Goal: Task Accomplishment & Management: Use online tool/utility

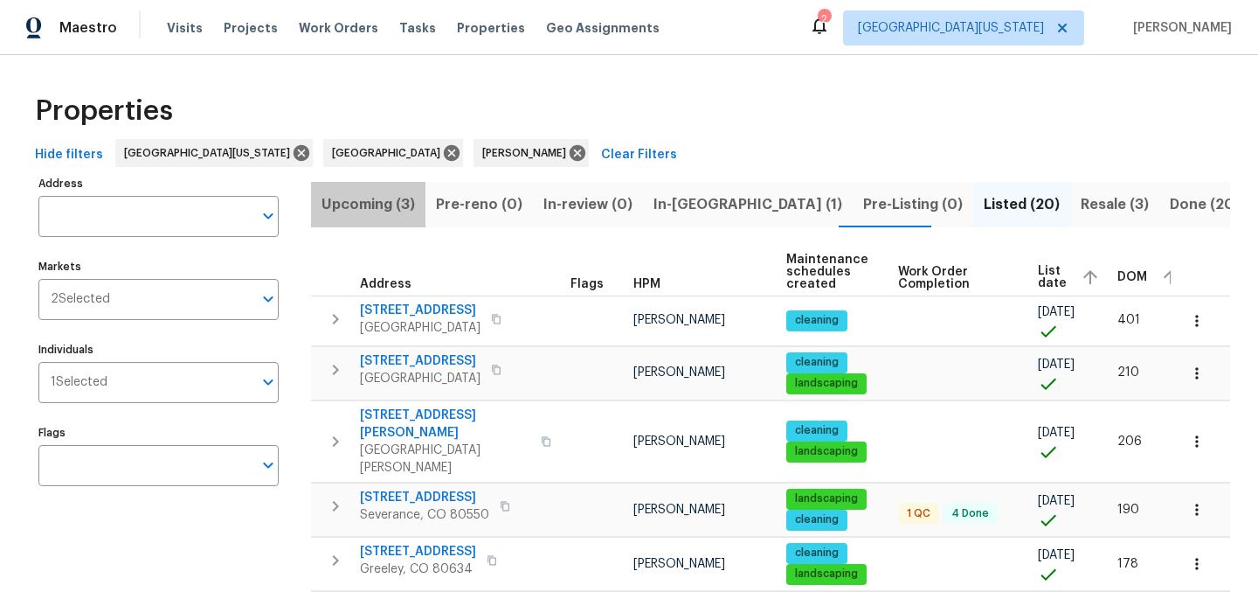
click at [388, 204] on span "Upcoming (3)" at bounding box center [369, 204] width 94 height 24
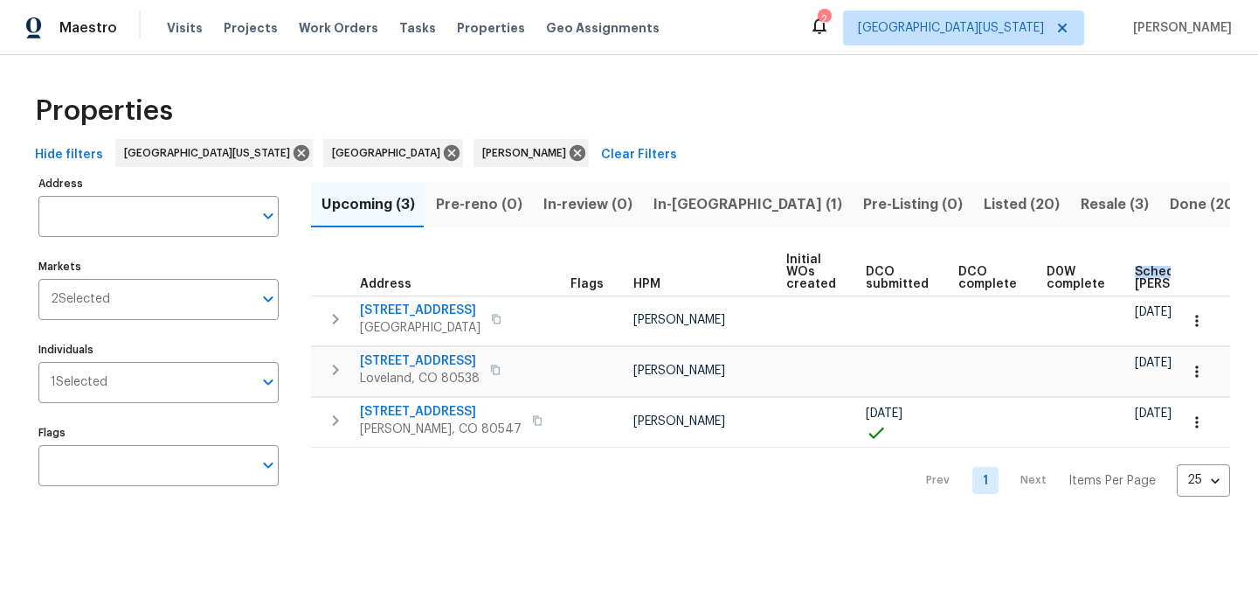
click at [1135, 277] on span "Scheduled COE" at bounding box center [1184, 278] width 99 height 24
click at [492, 370] on icon "button" at bounding box center [496, 369] width 10 height 10
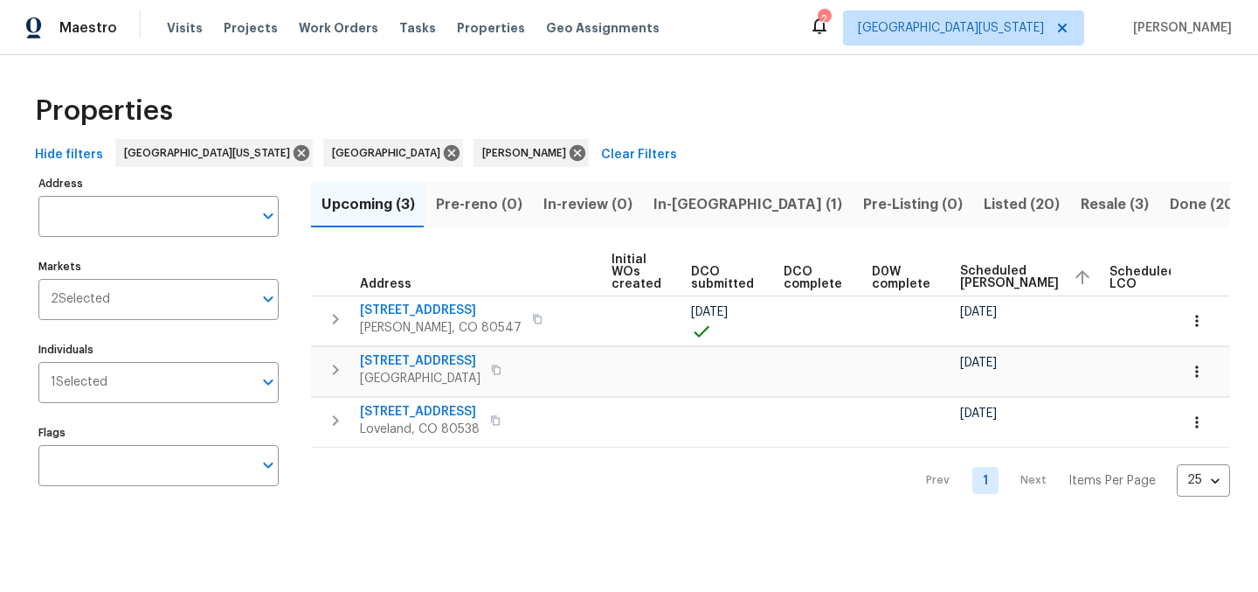
scroll to position [0, 225]
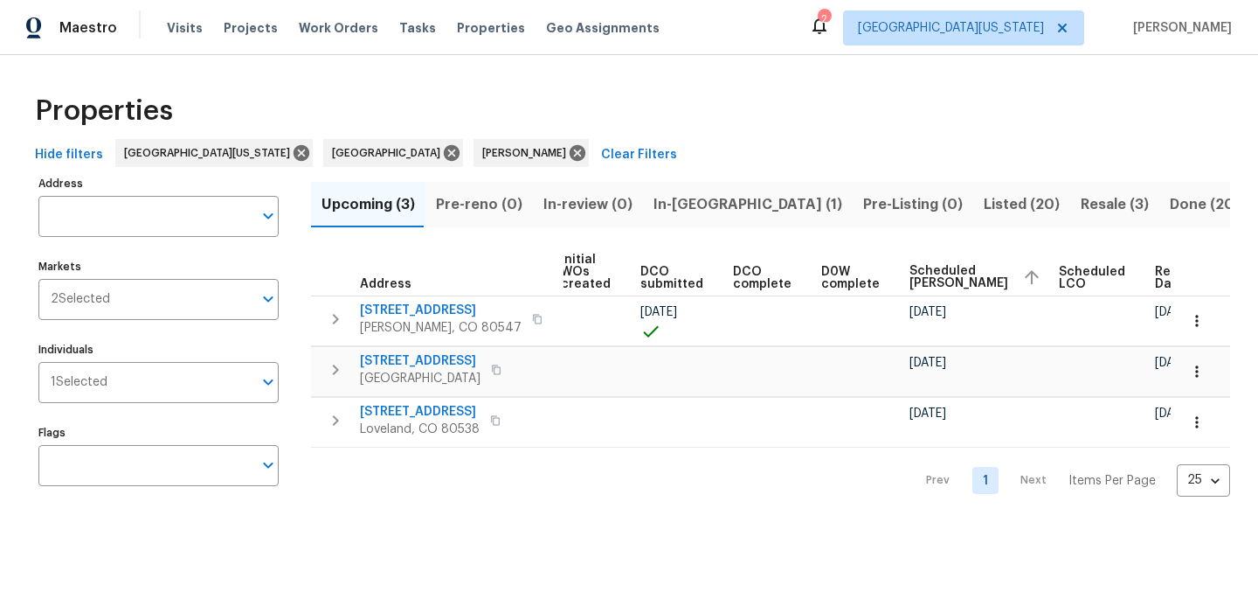
click at [984, 199] on span "Listed (20)" at bounding box center [1022, 204] width 76 height 24
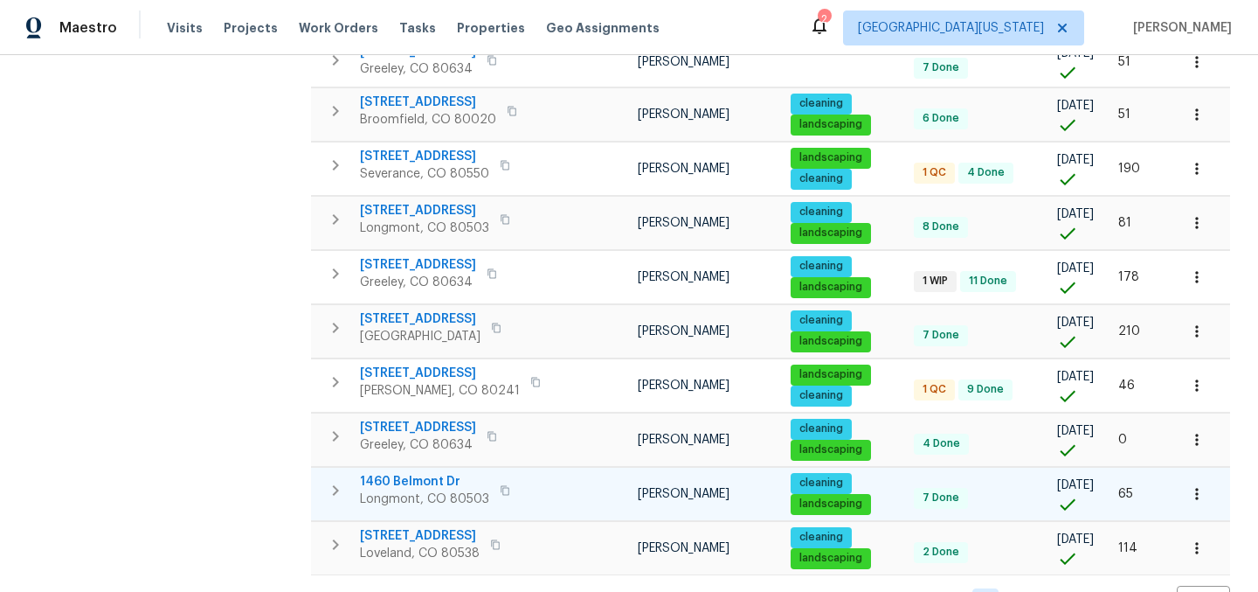
scroll to position [841, 0]
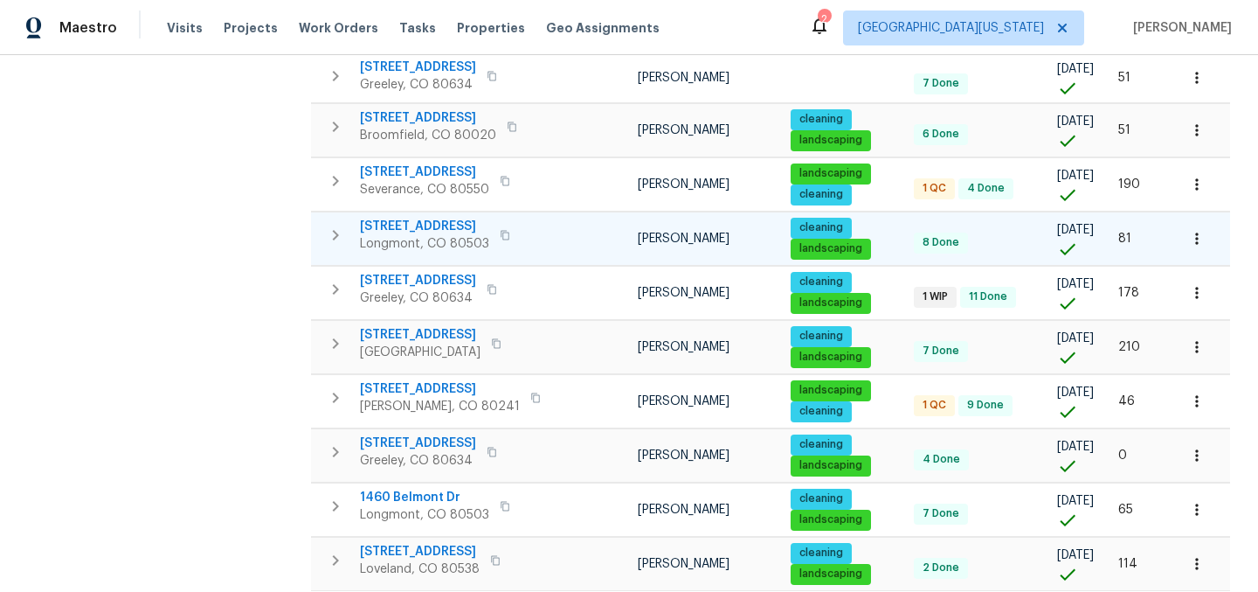
click at [416, 218] on span "12682 Anhawa Ave" at bounding box center [424, 226] width 129 height 17
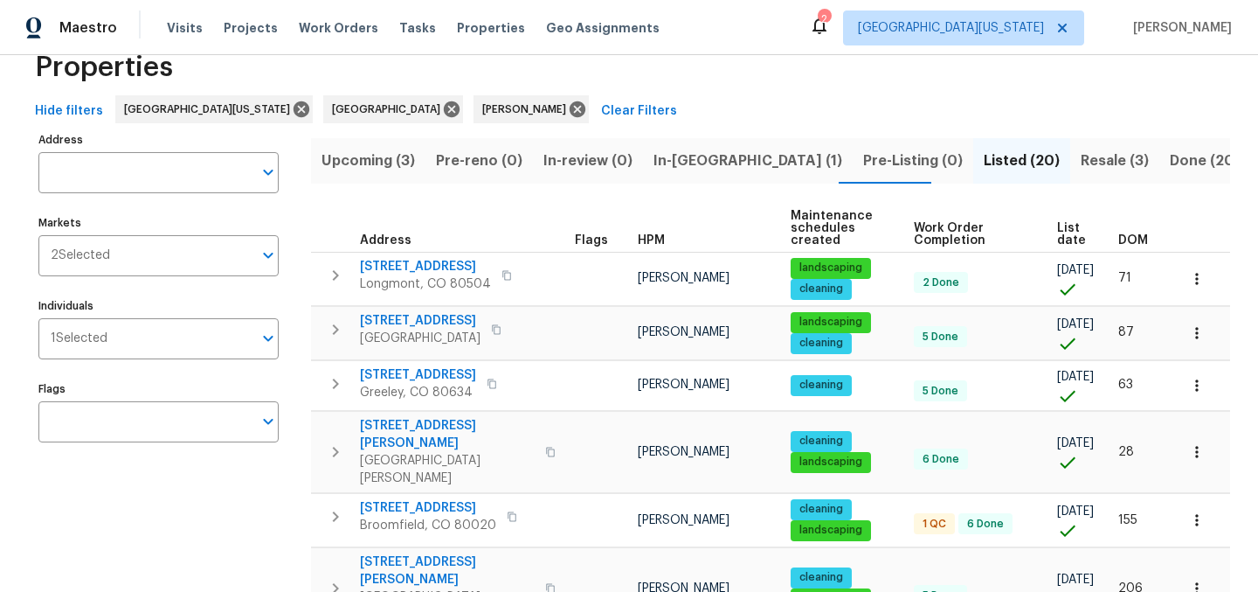
scroll to position [0, 0]
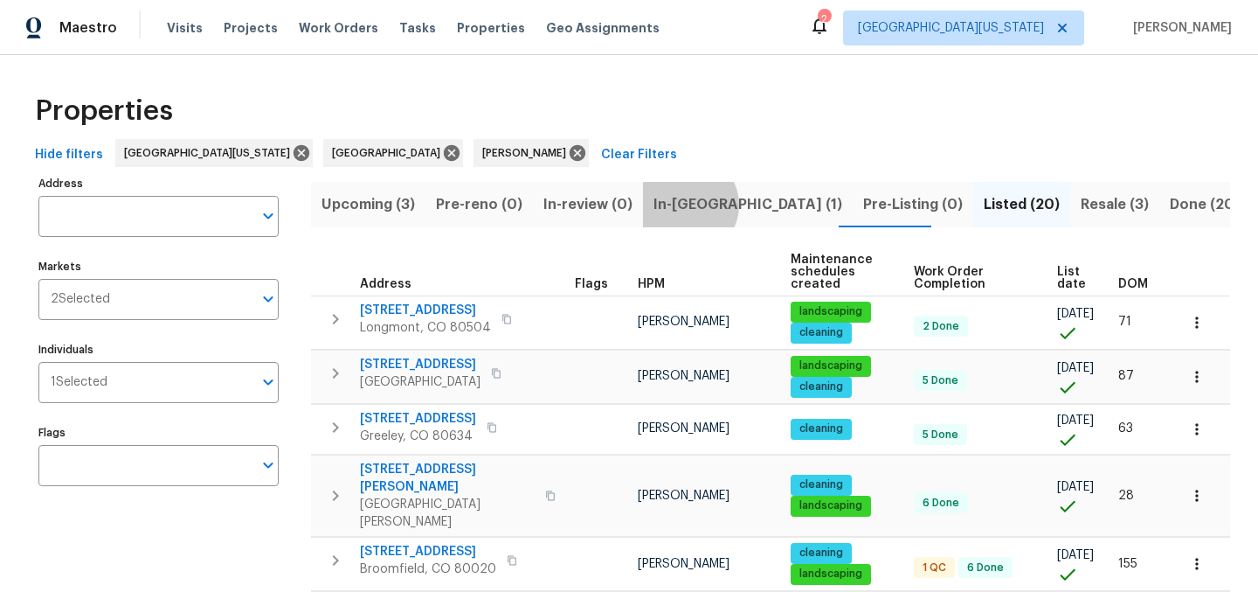
click at [675, 204] on span "In-reno (1)" at bounding box center [748, 204] width 189 height 24
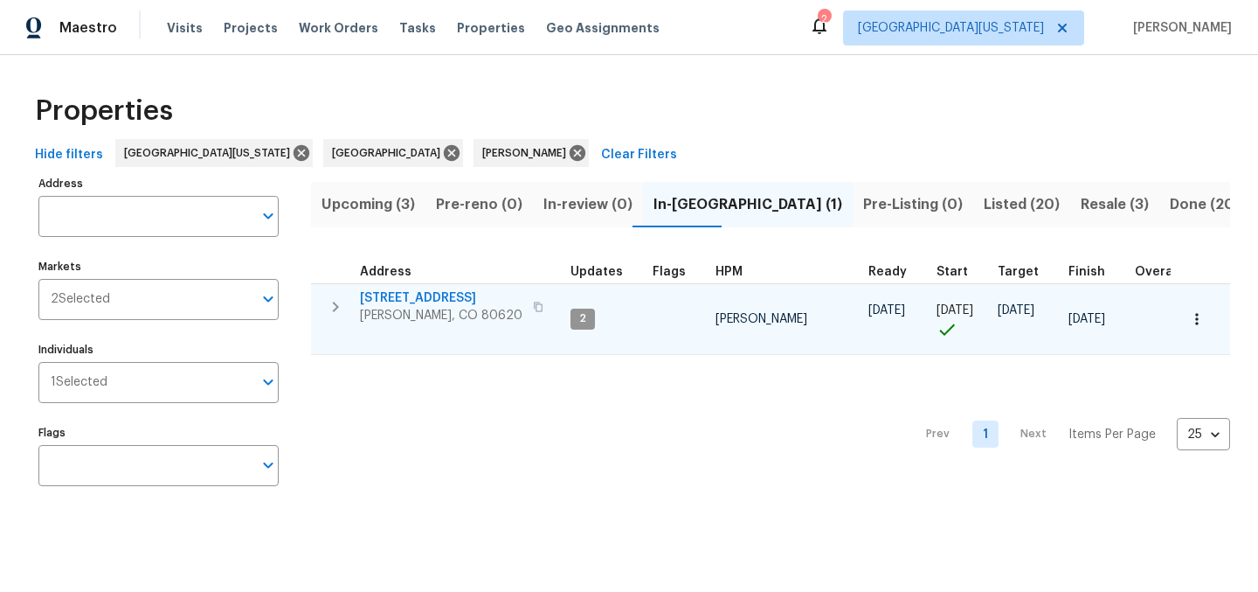
click at [378, 298] on span "3217 Birney Ct" at bounding box center [441, 297] width 163 height 17
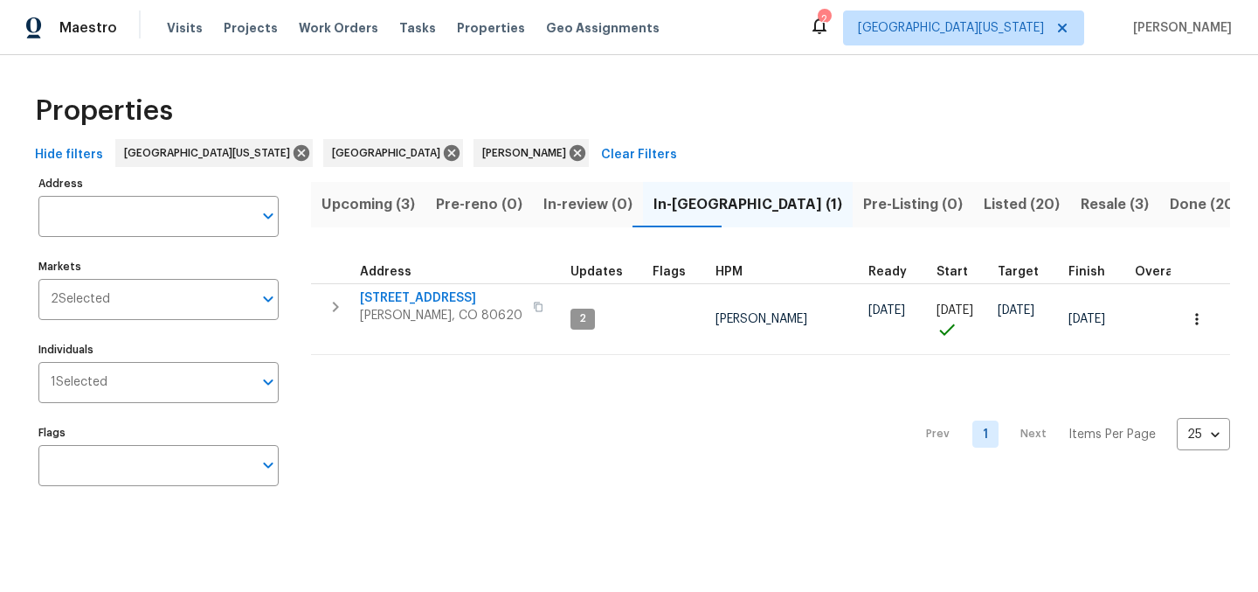
click at [873, 129] on div "Properties" at bounding box center [629, 111] width 1202 height 56
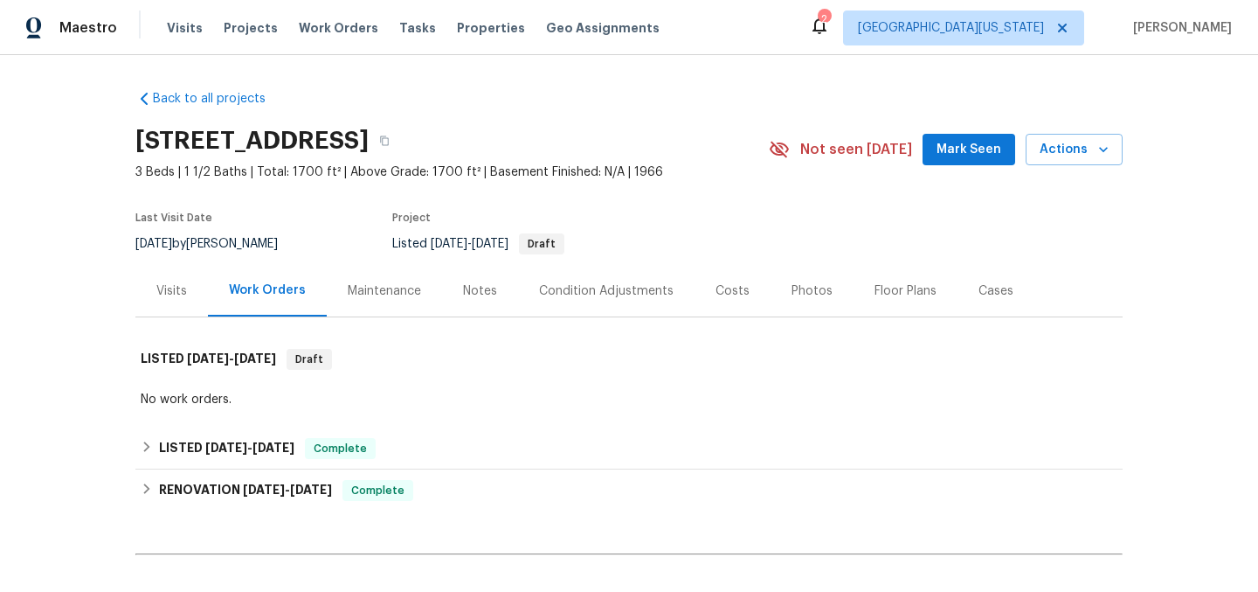
scroll to position [200, 0]
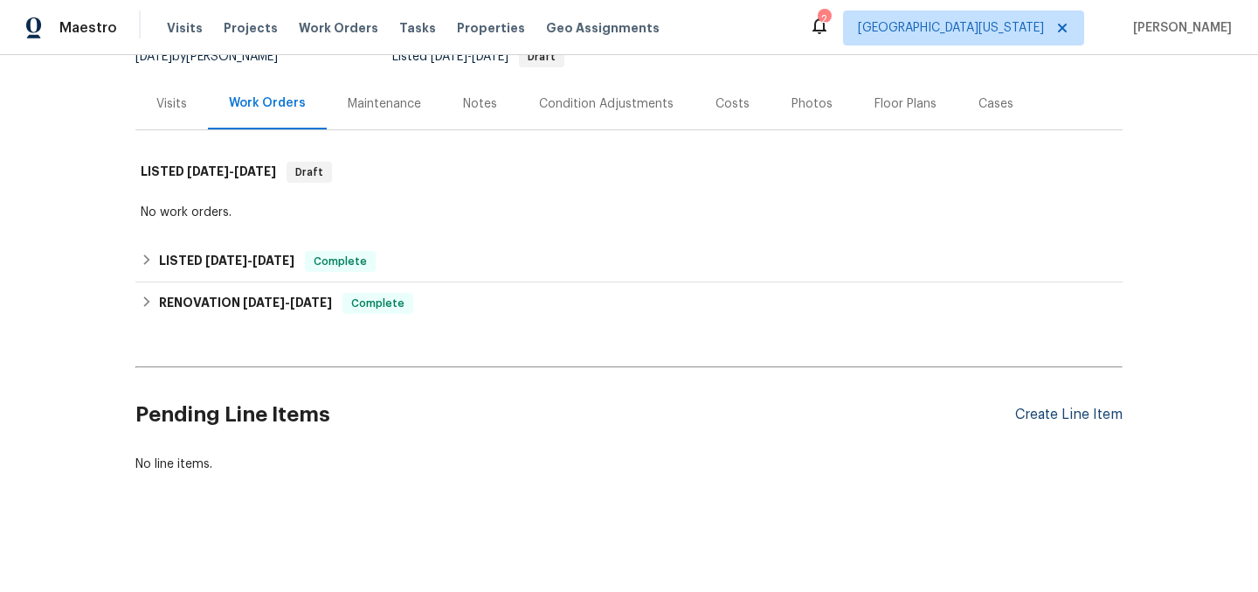
click at [1072, 406] on div "Create Line Item" at bounding box center [1068, 414] width 107 height 17
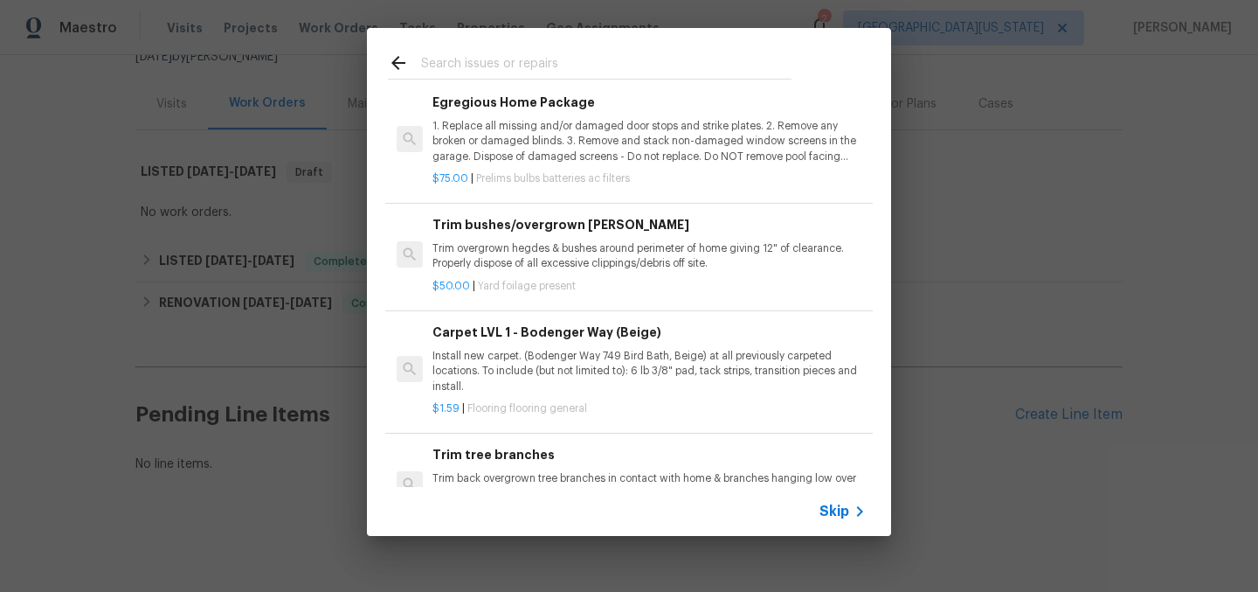
scroll to position [585, 0]
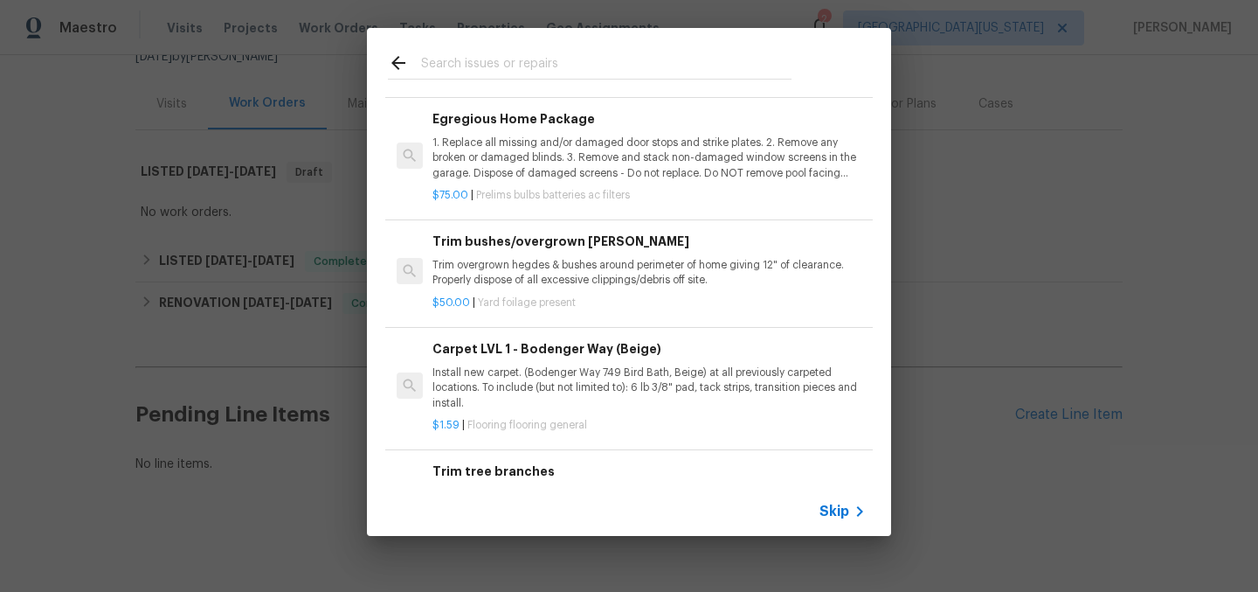
click at [502, 64] on input "text" at bounding box center [606, 65] width 371 height 26
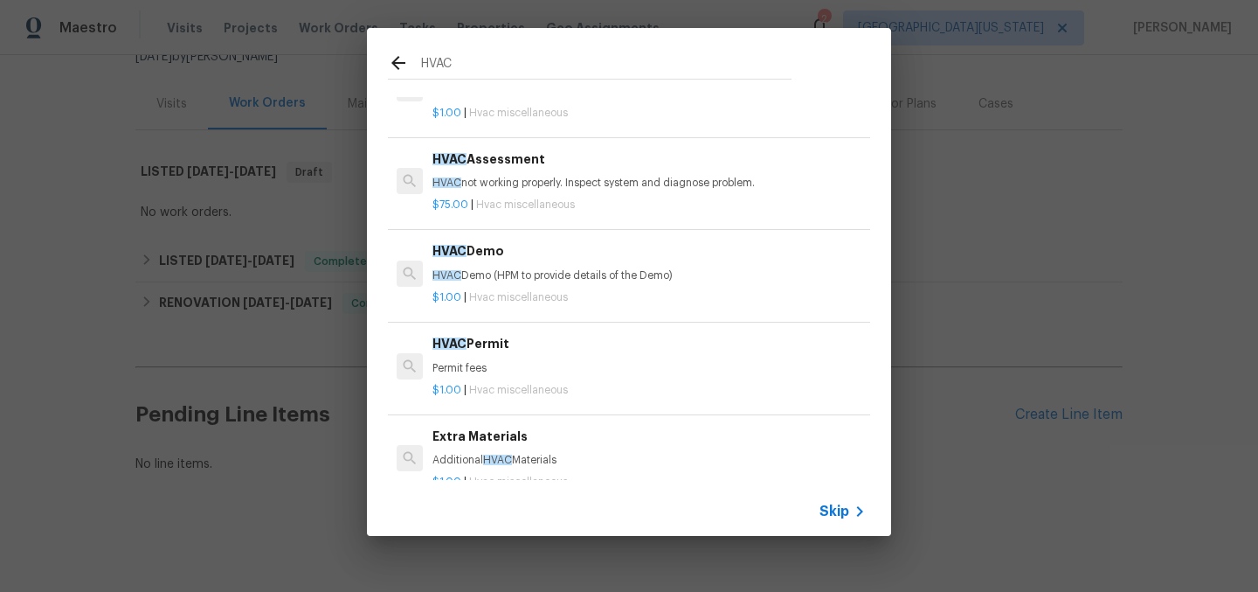
type input "HVAC"
click at [848, 514] on span "Skip" at bounding box center [835, 510] width 30 height 17
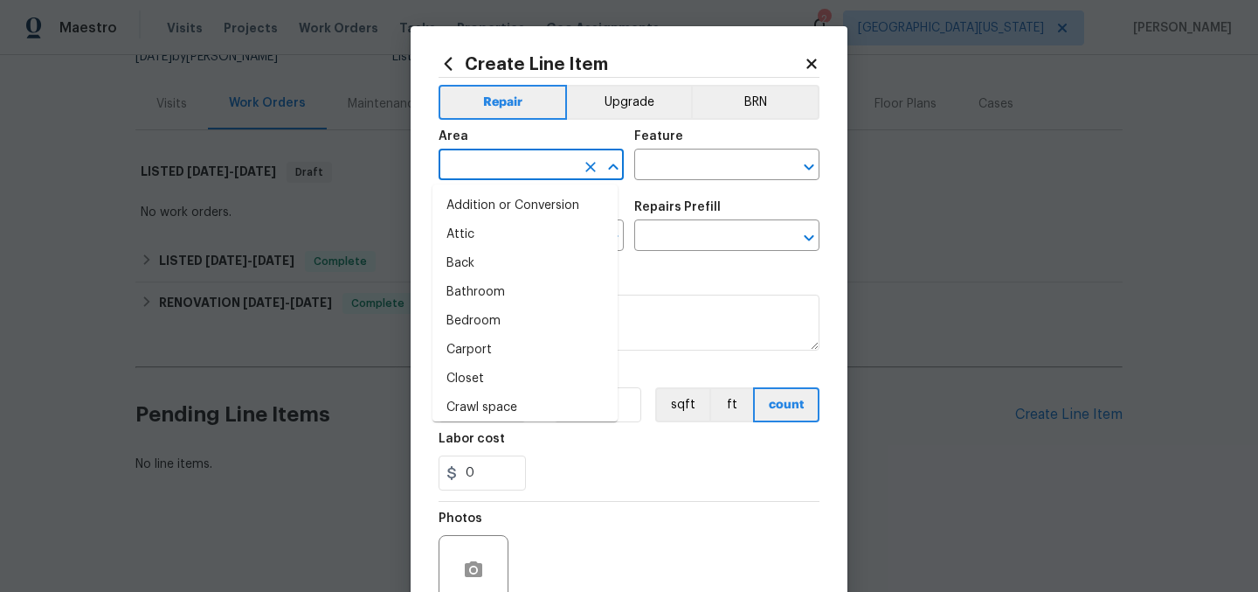
click at [566, 160] on input "text" at bounding box center [507, 166] width 136 height 27
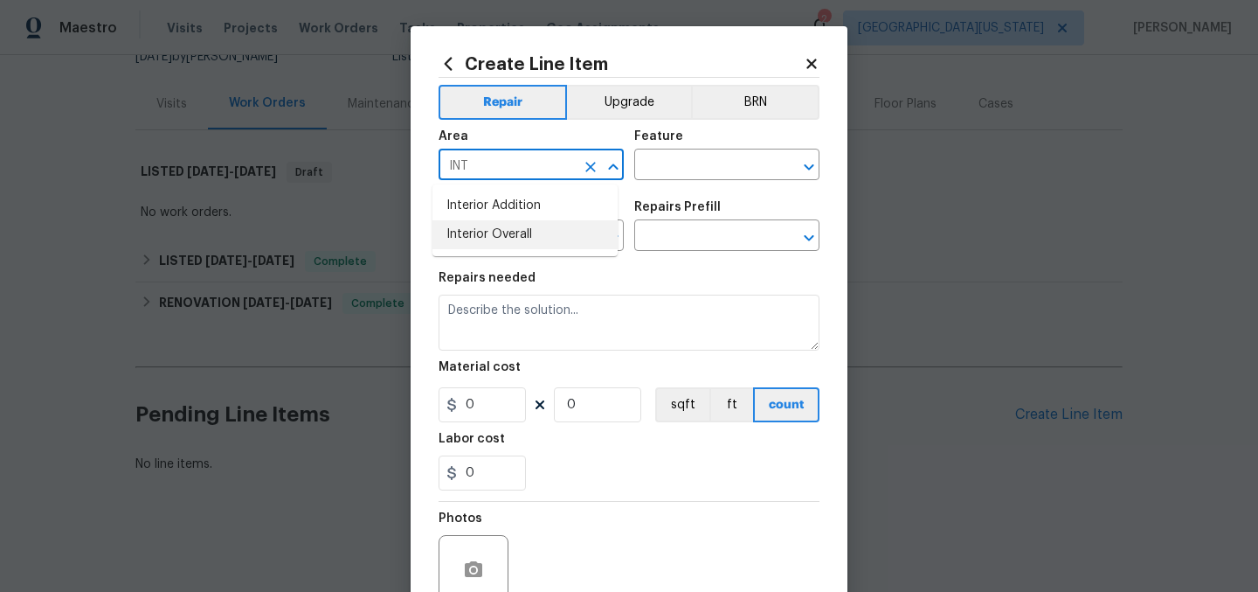
click at [535, 233] on li "Interior Overall" at bounding box center [525, 234] width 185 height 29
type input "Interior Overall"
click at [704, 159] on input "text" at bounding box center [702, 166] width 136 height 27
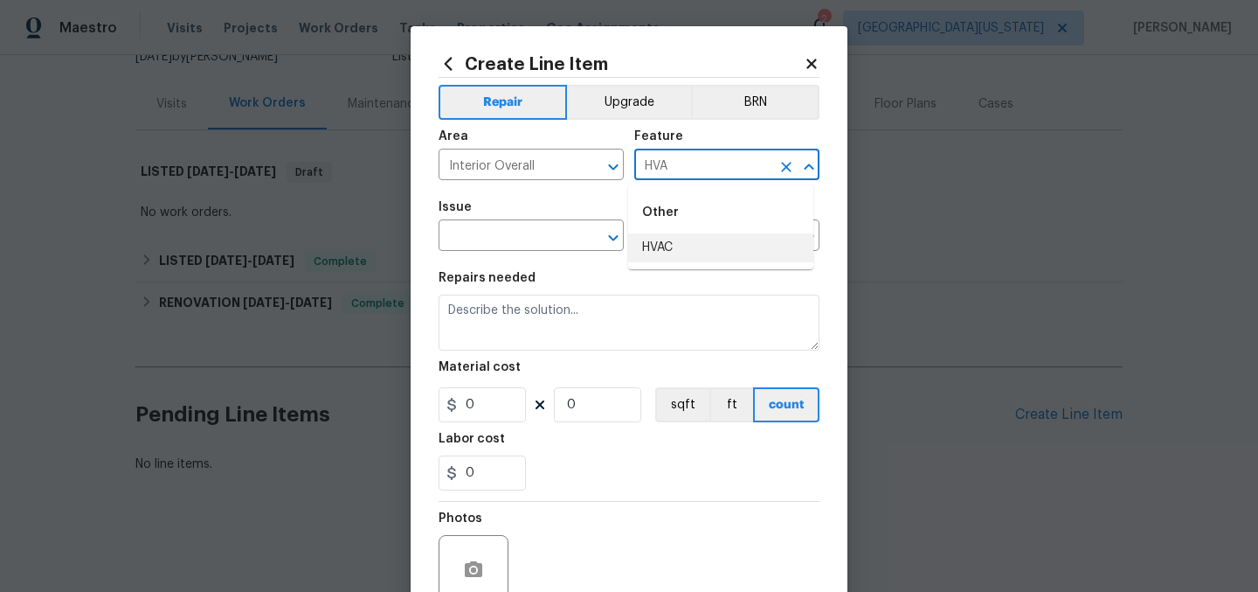
click at [709, 248] on li "HVAC" at bounding box center [720, 247] width 185 height 29
type input "HVAC"
click at [496, 232] on input "text" at bounding box center [507, 237] width 136 height 27
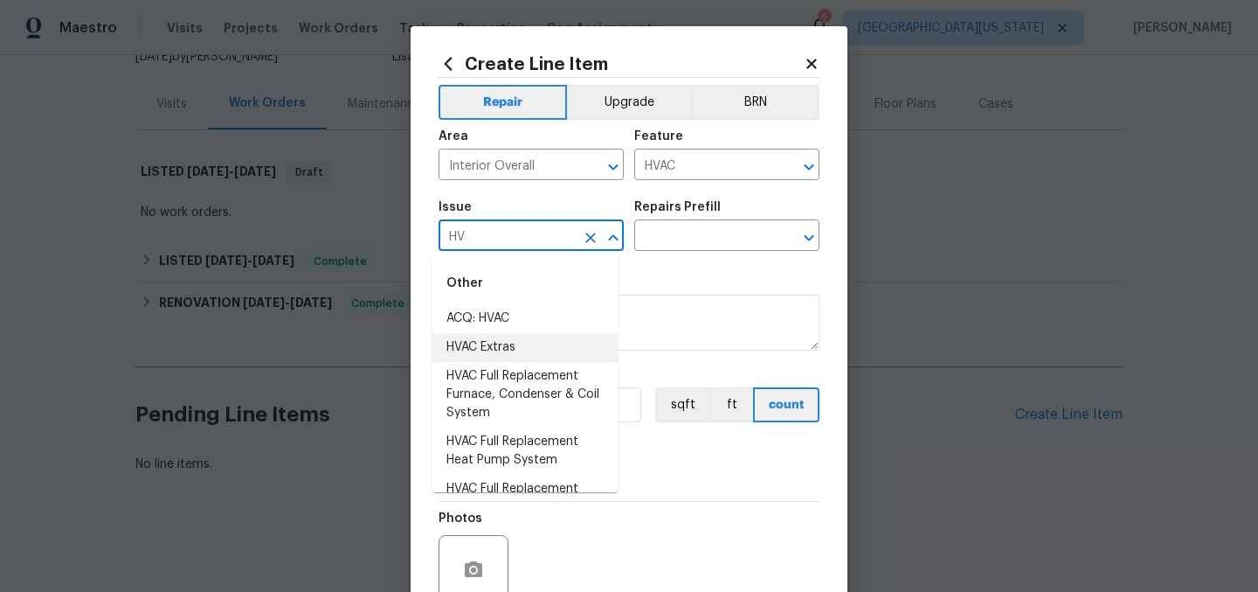
click at [476, 339] on li "HVAC Extras" at bounding box center [525, 347] width 185 height 29
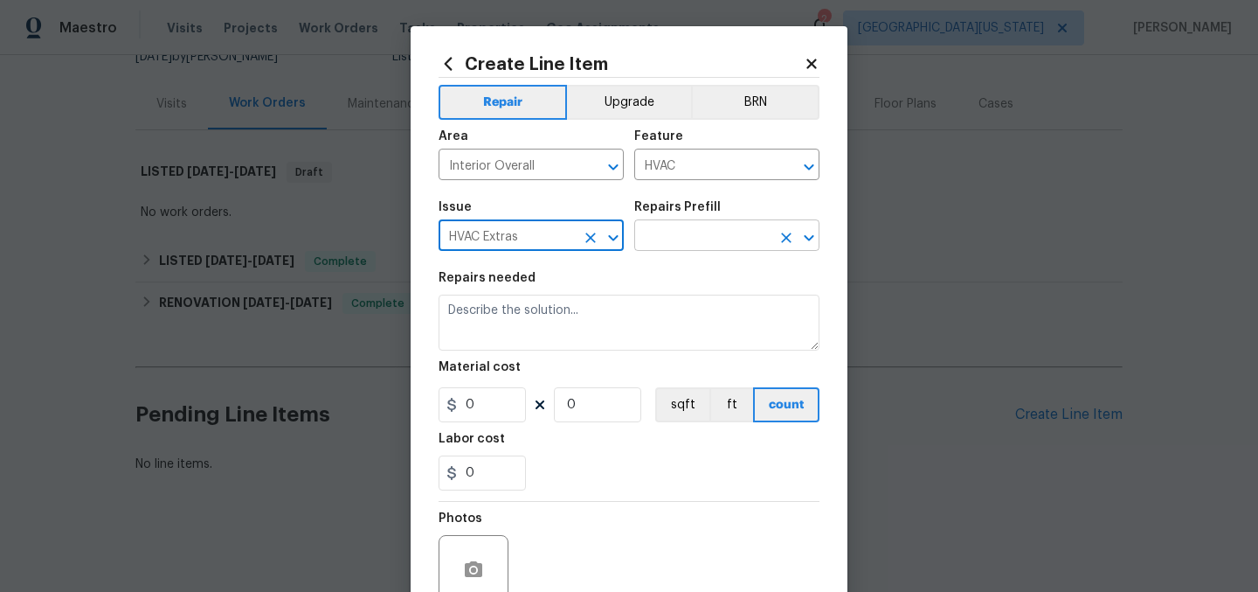
type input "HVAC Extras"
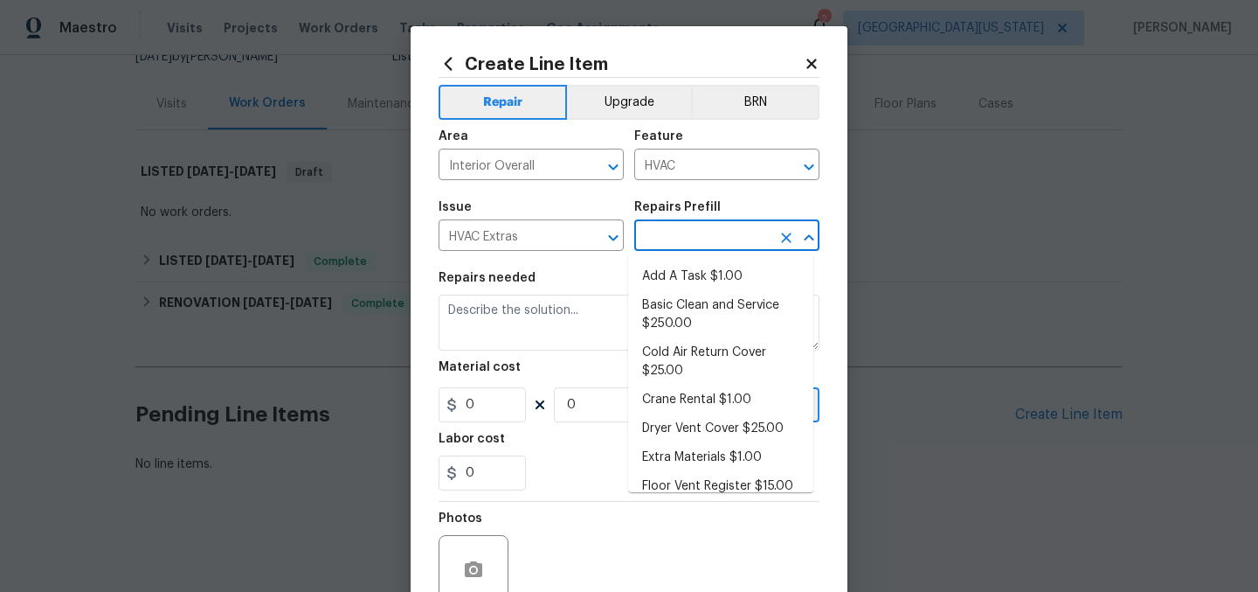
click at [680, 237] on input "text" at bounding box center [702, 237] width 136 height 27
click at [683, 269] on li "Add A Task $1.00" at bounding box center [720, 276] width 185 height 29
type input "Add A Task $1.00"
type textarea "HPM to detail"
type input "1"
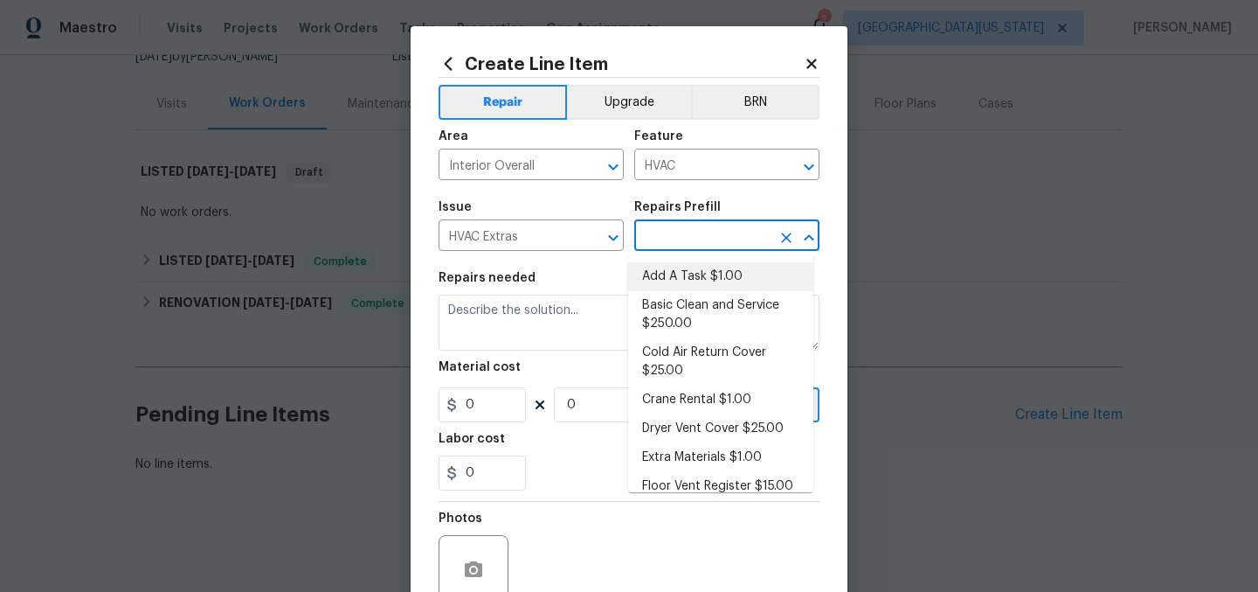
type input "1"
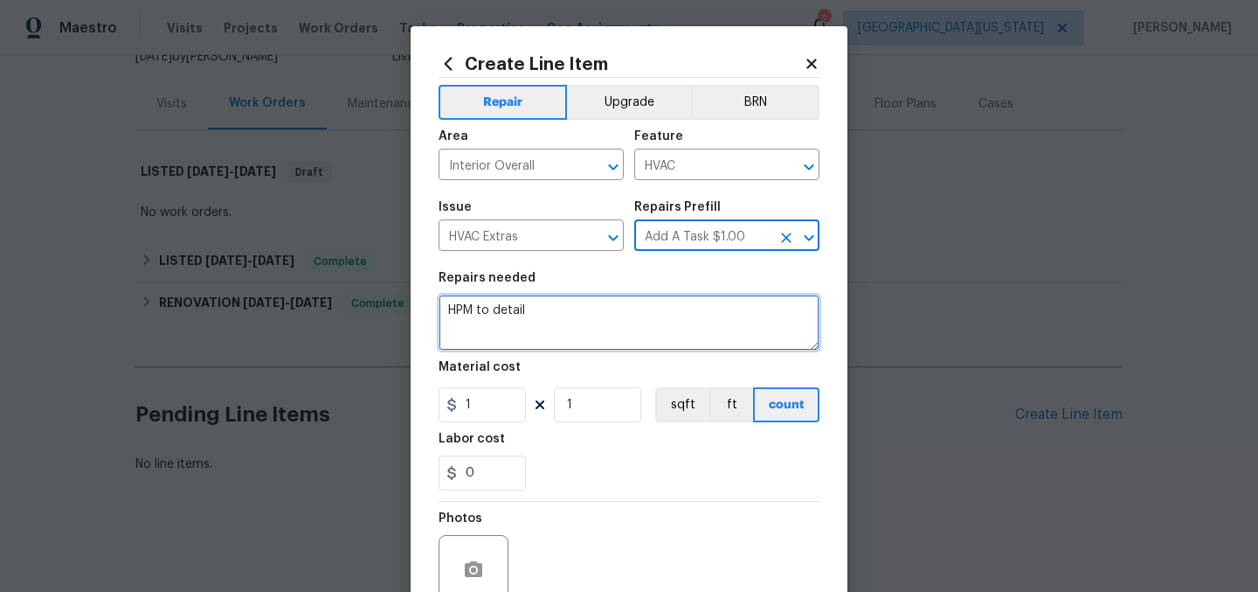
click at [641, 309] on textarea "HPM to detail" at bounding box center [629, 323] width 381 height 56
click at [641, 310] on textarea "HPM to detail" at bounding box center [629, 323] width 381 height 56
type textarea "h"
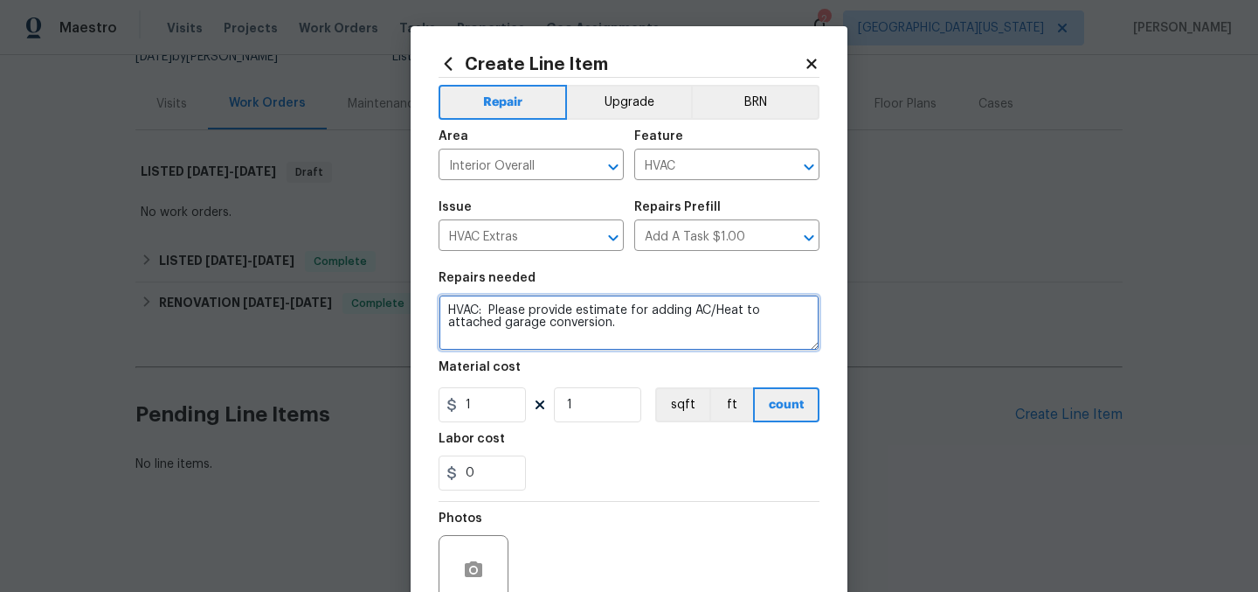
type textarea "HVAC: Please provide estimate for adding AC/Heat to attached garage conversion."
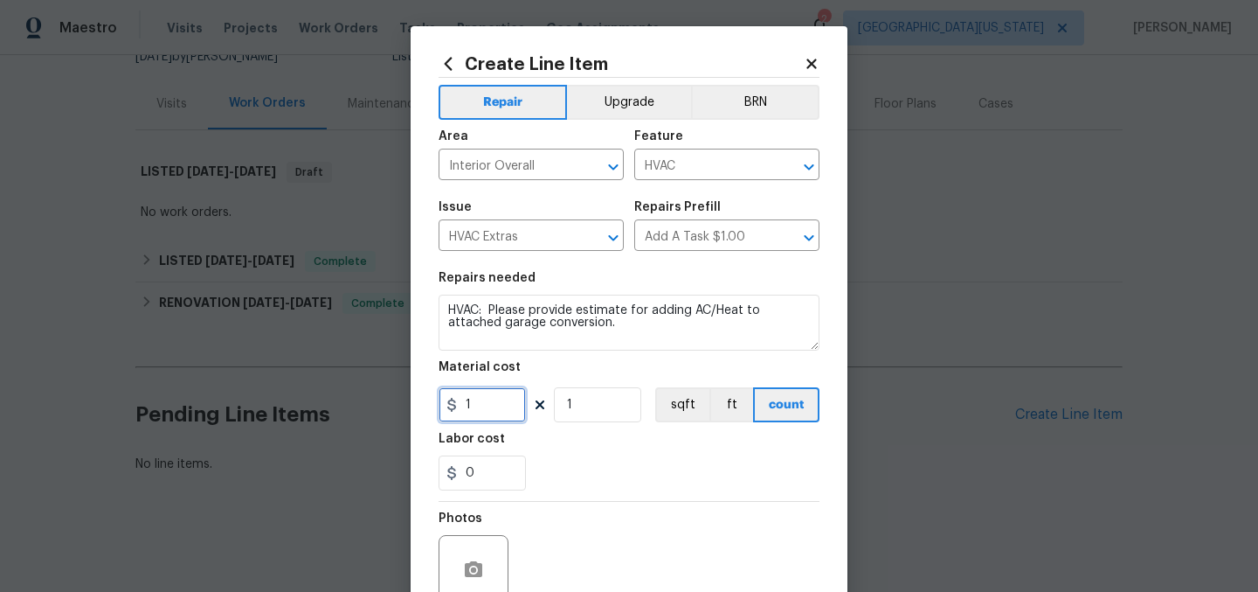
click at [470, 413] on input "1" at bounding box center [482, 404] width 87 height 35
drag, startPoint x: 471, startPoint y: 413, endPoint x: 489, endPoint y: 408, distance: 18.2
click at [471, 412] on input "1" at bounding box center [482, 404] width 87 height 35
type input "150"
drag, startPoint x: 614, startPoint y: 435, endPoint x: 627, endPoint y: 437, distance: 13.2
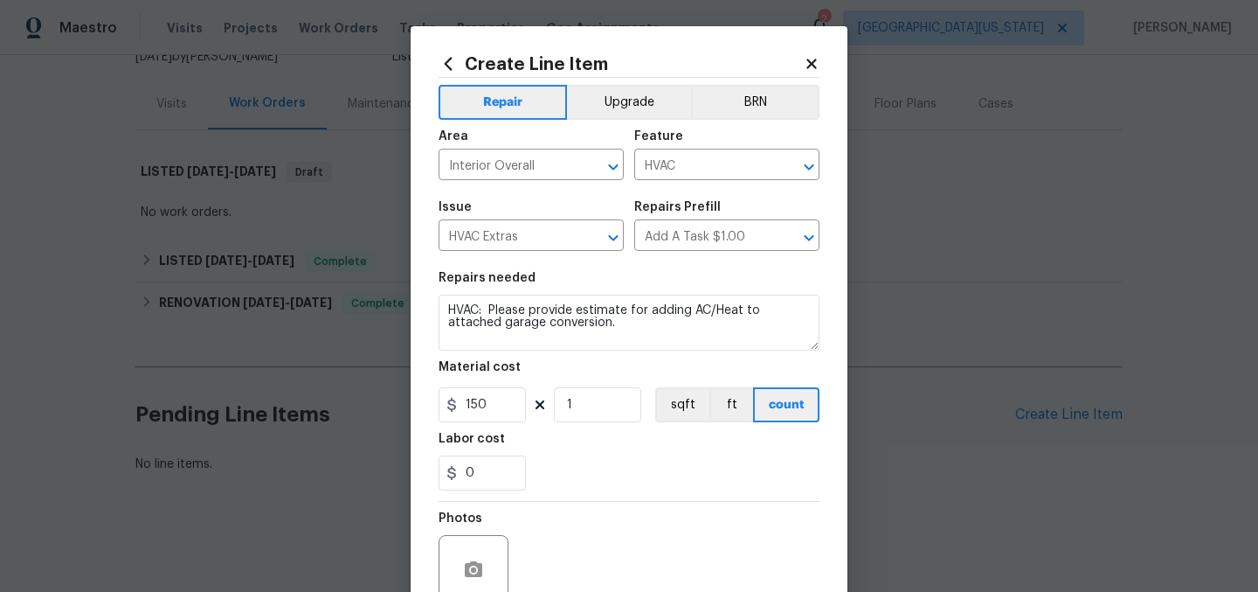
click at [617, 435] on div "Labor cost" at bounding box center [629, 444] width 381 height 23
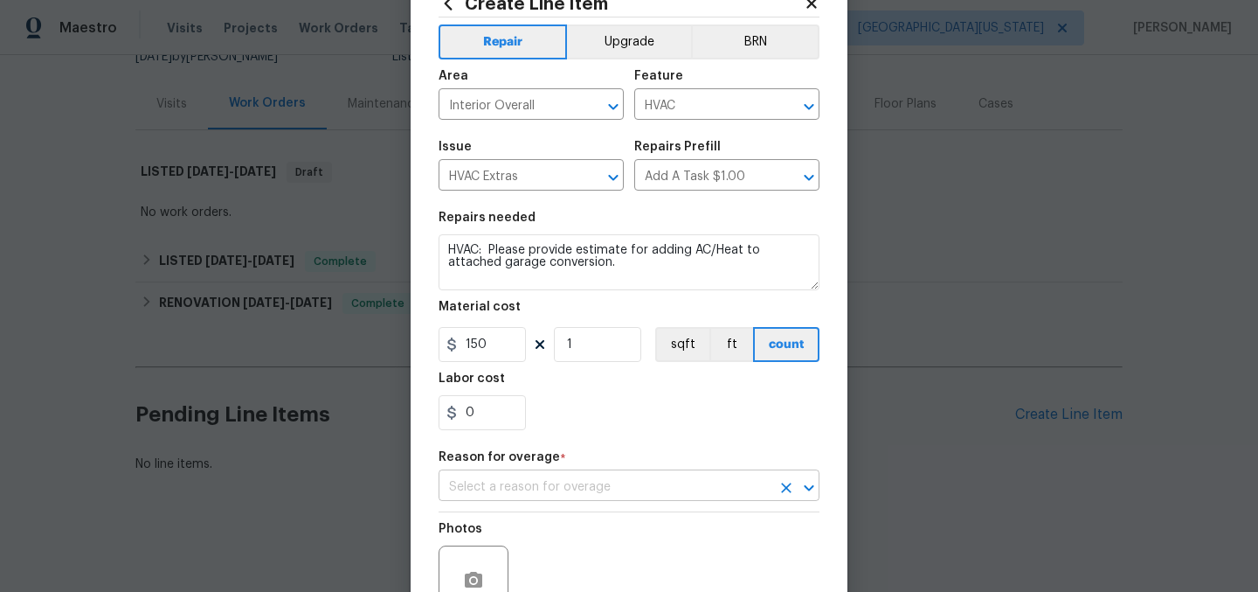
scroll to position [96, 0]
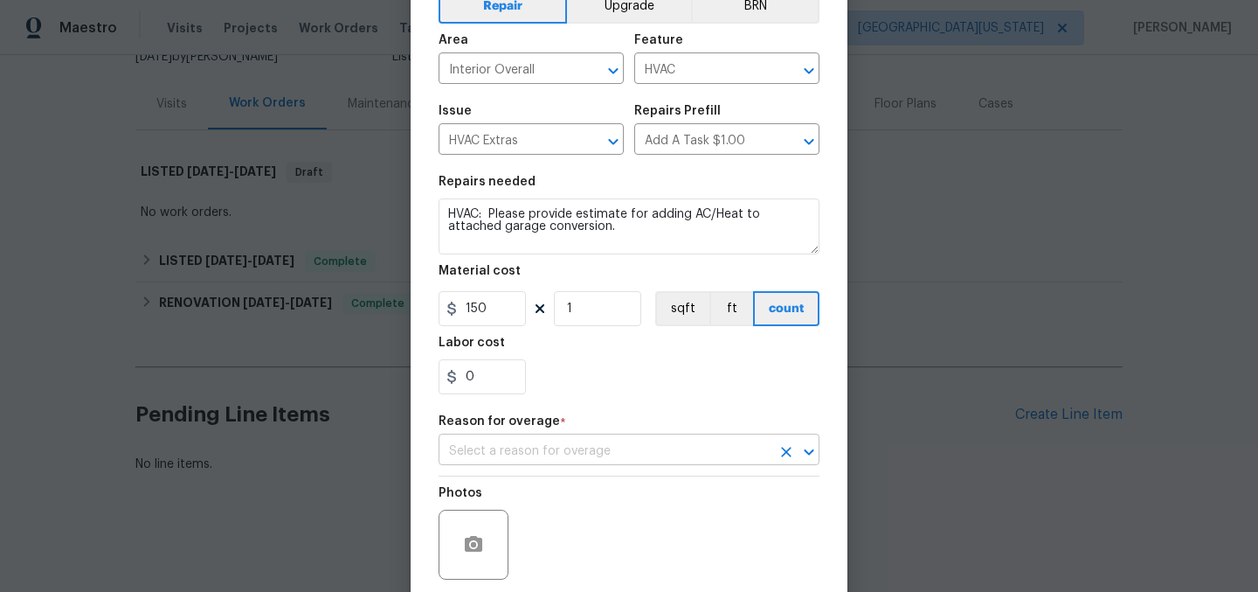
click at [662, 454] on input "text" at bounding box center [605, 451] width 332 height 27
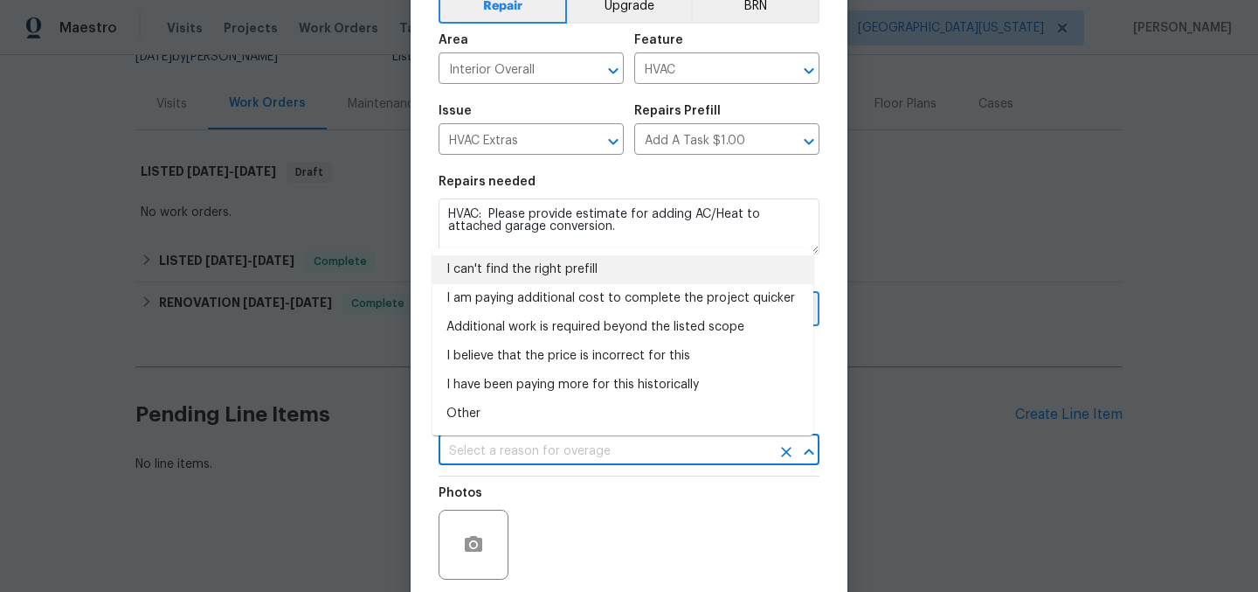
click at [575, 266] on li "I can't find the right prefill" at bounding box center [623, 269] width 381 height 29
type input "I can't find the right prefill"
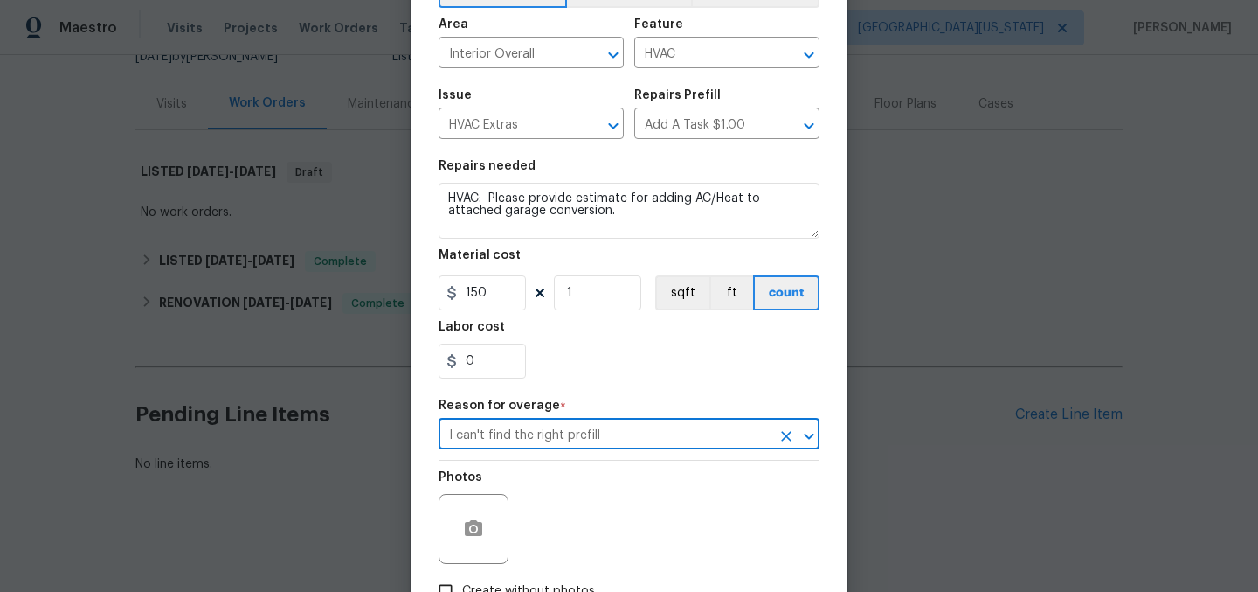
scroll to position [232, 0]
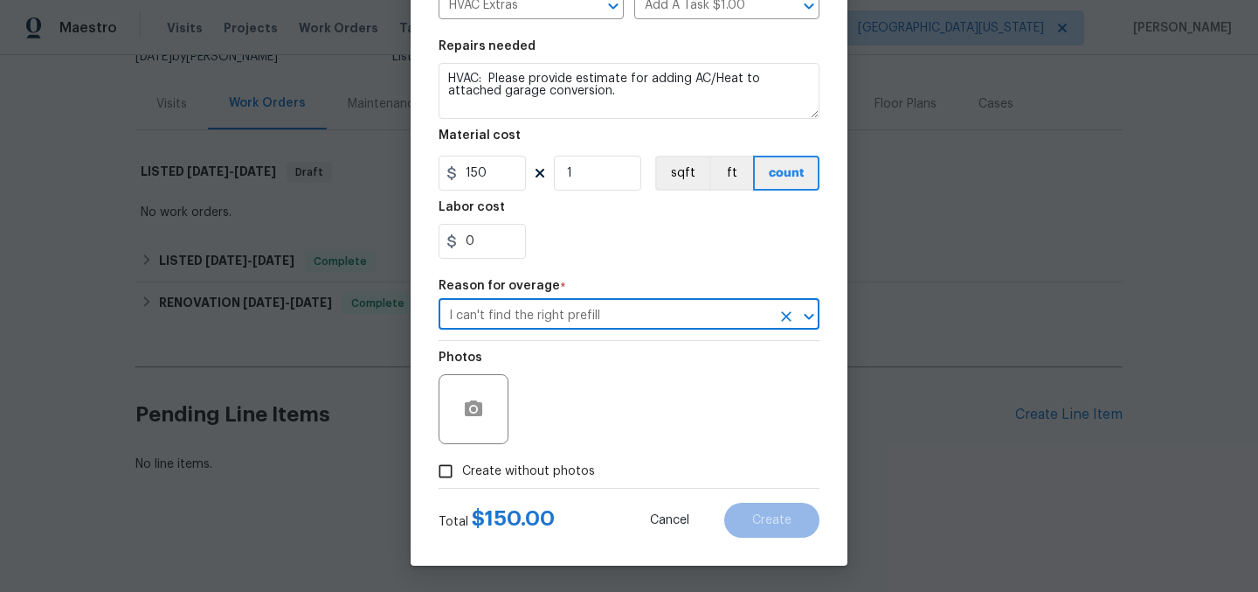
click at [551, 467] on span "Create without photos" at bounding box center [528, 471] width 133 height 18
click at [462, 467] on input "Create without photos" at bounding box center [445, 470] width 33 height 33
checkbox input "true"
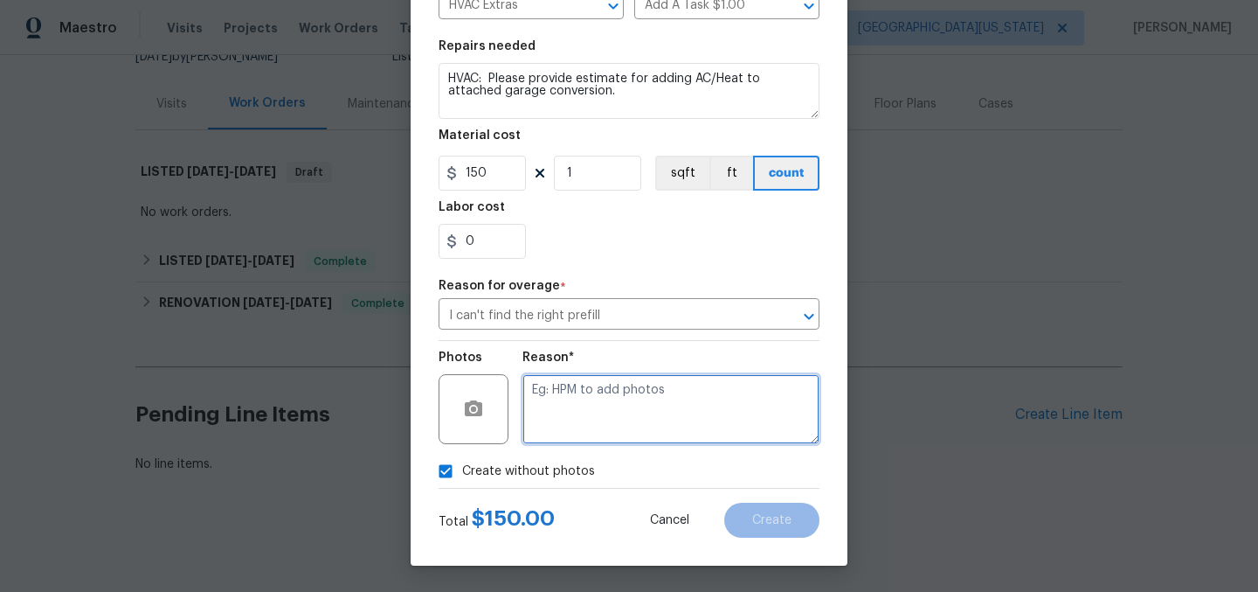
click at [652, 418] on textarea at bounding box center [671, 409] width 297 height 70
type textarea "Later"
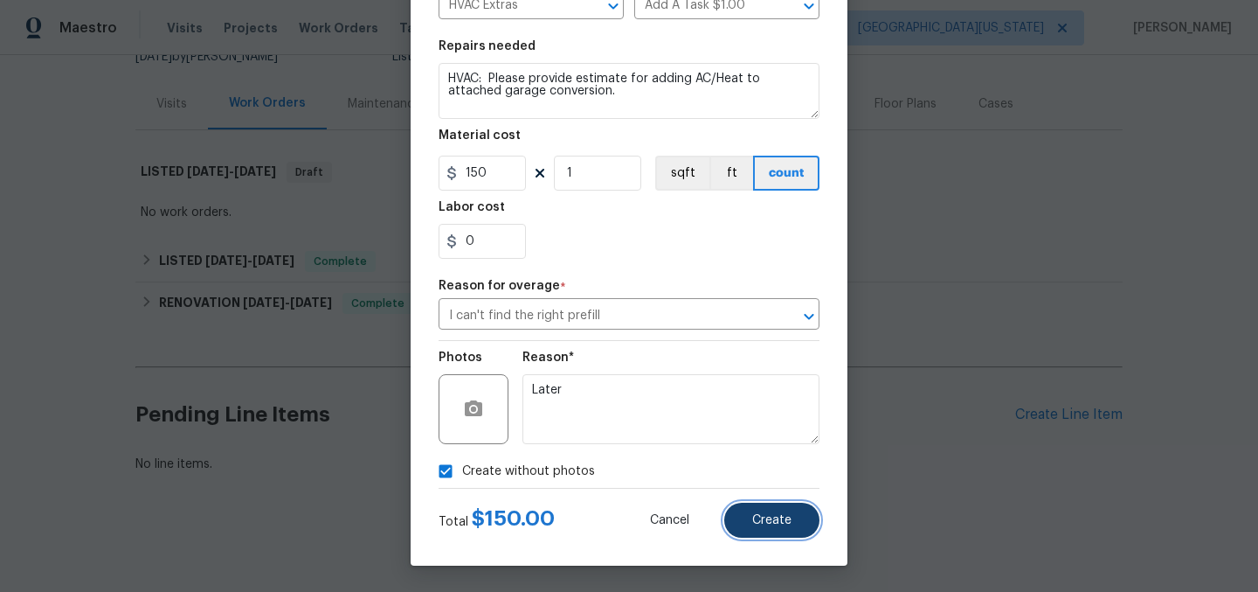
click at [779, 527] on button "Create" at bounding box center [771, 519] width 95 height 35
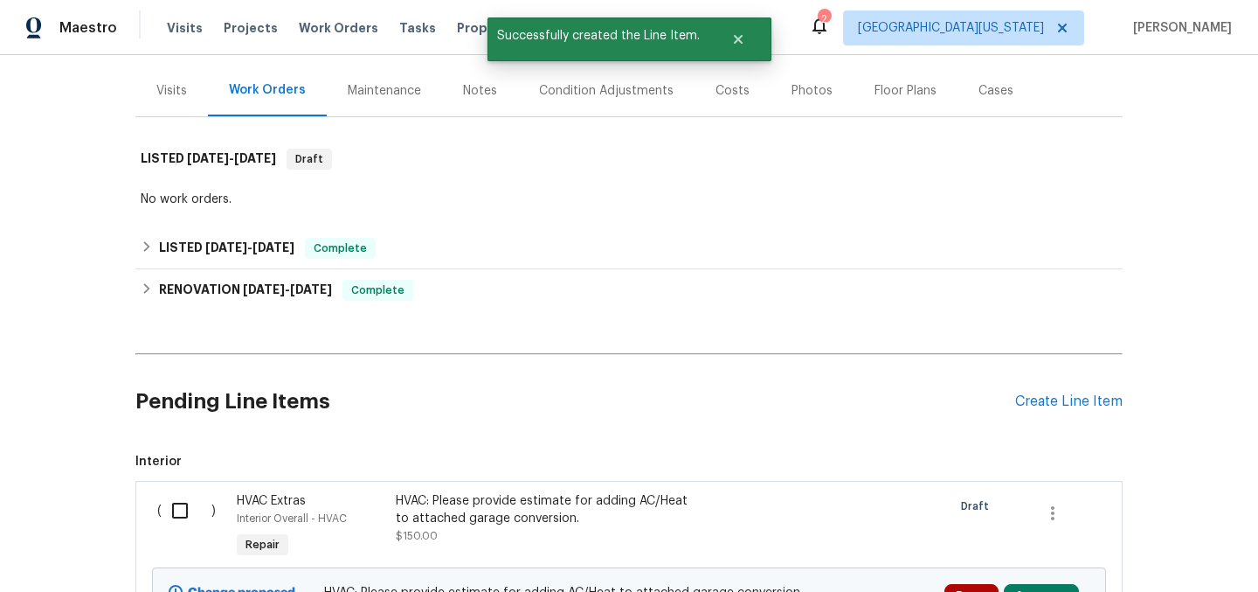
click at [165, 508] on input "checkbox" at bounding box center [187, 510] width 50 height 37
checkbox input "true"
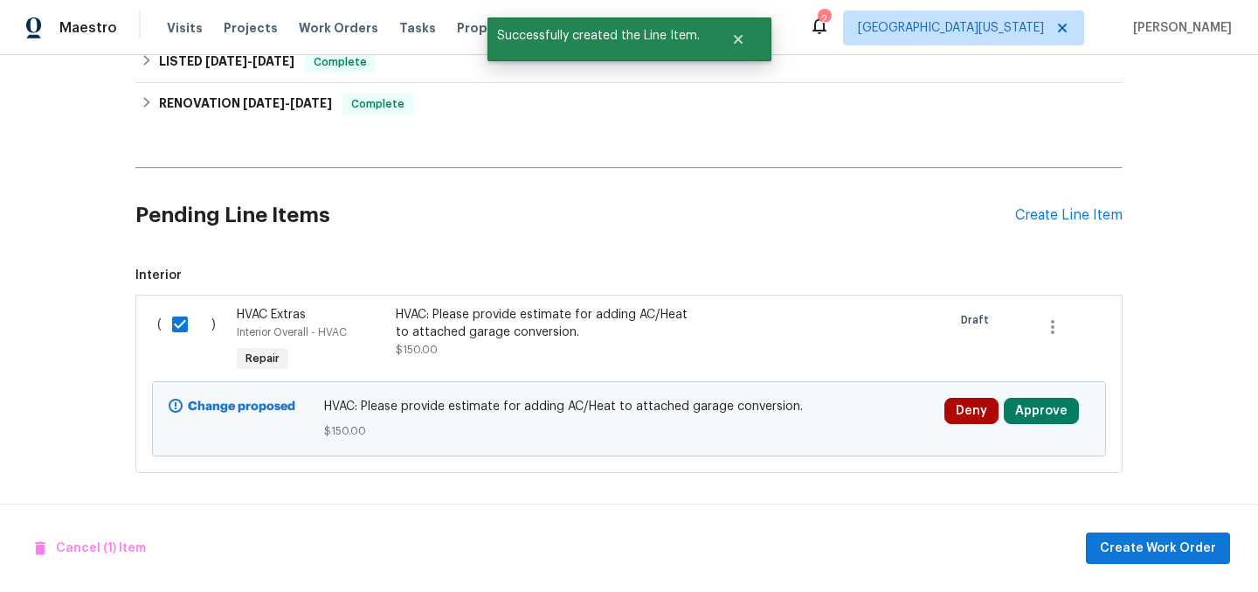
scroll to position [399, 0]
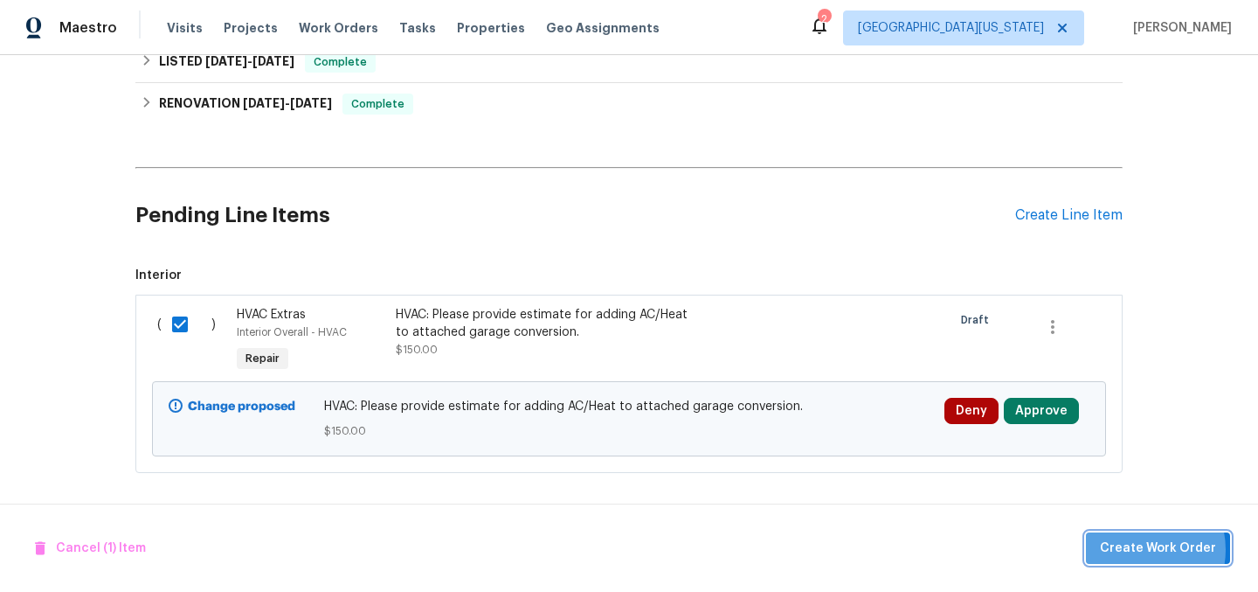
click at [1147, 549] on span "Create Work Order" at bounding box center [1158, 548] width 116 height 22
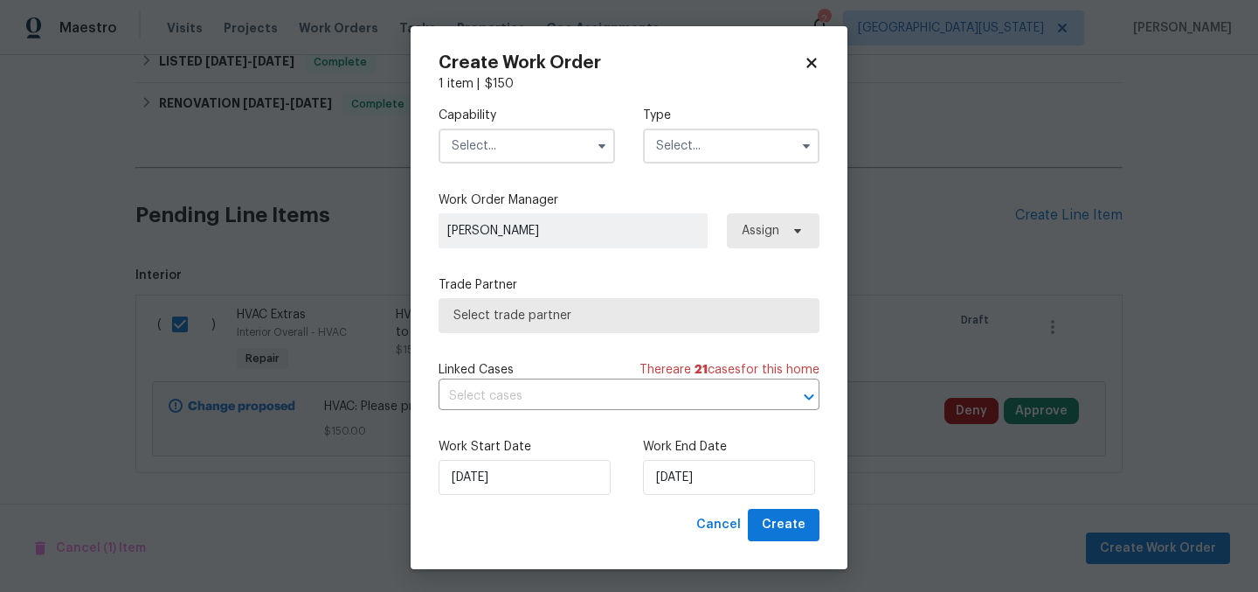
click at [519, 144] on input "text" at bounding box center [527, 145] width 177 height 35
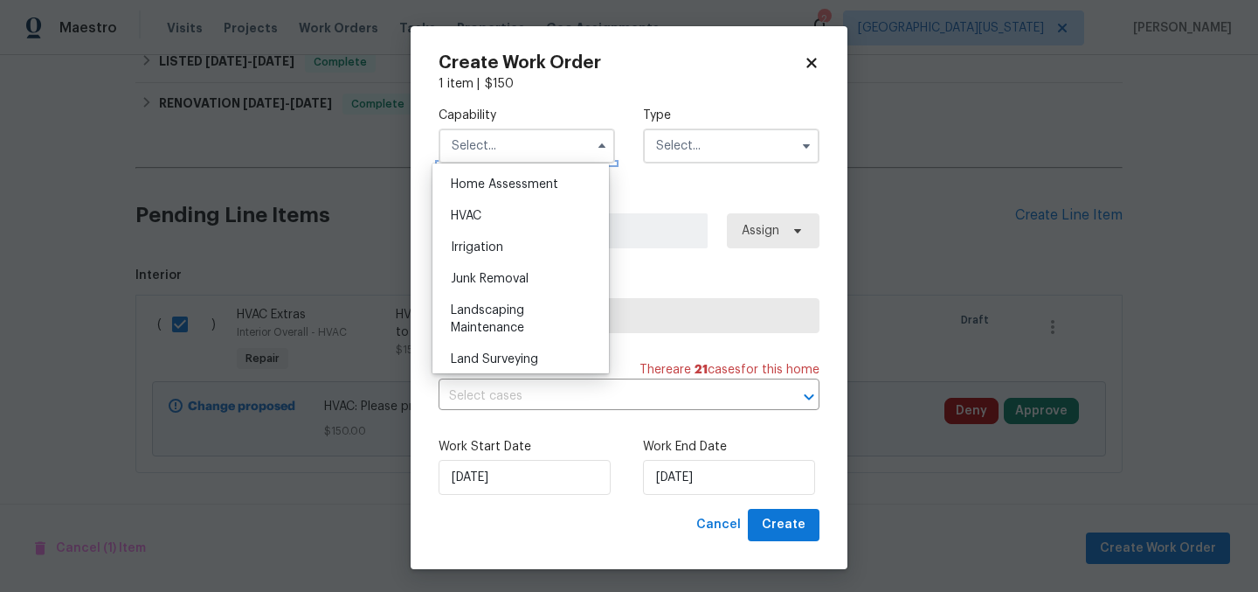
scroll to position [1023, 0]
click at [472, 222] on span "HVAC" at bounding box center [466, 216] width 31 height 12
type input "HVAC"
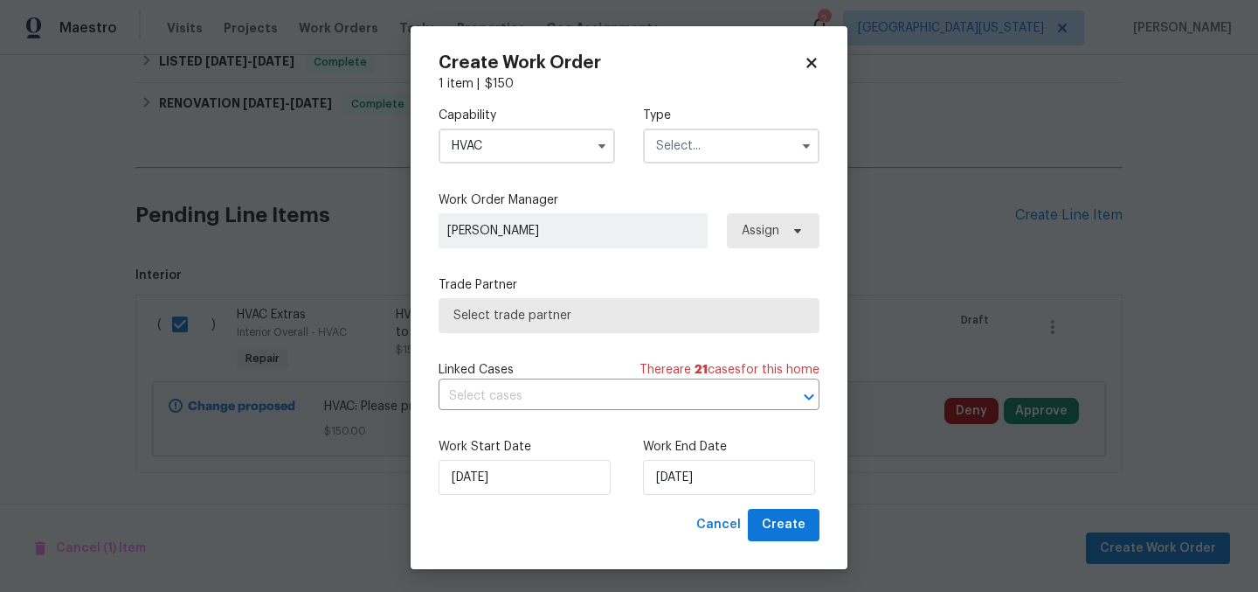
click at [702, 145] on input "text" at bounding box center [731, 145] width 177 height 35
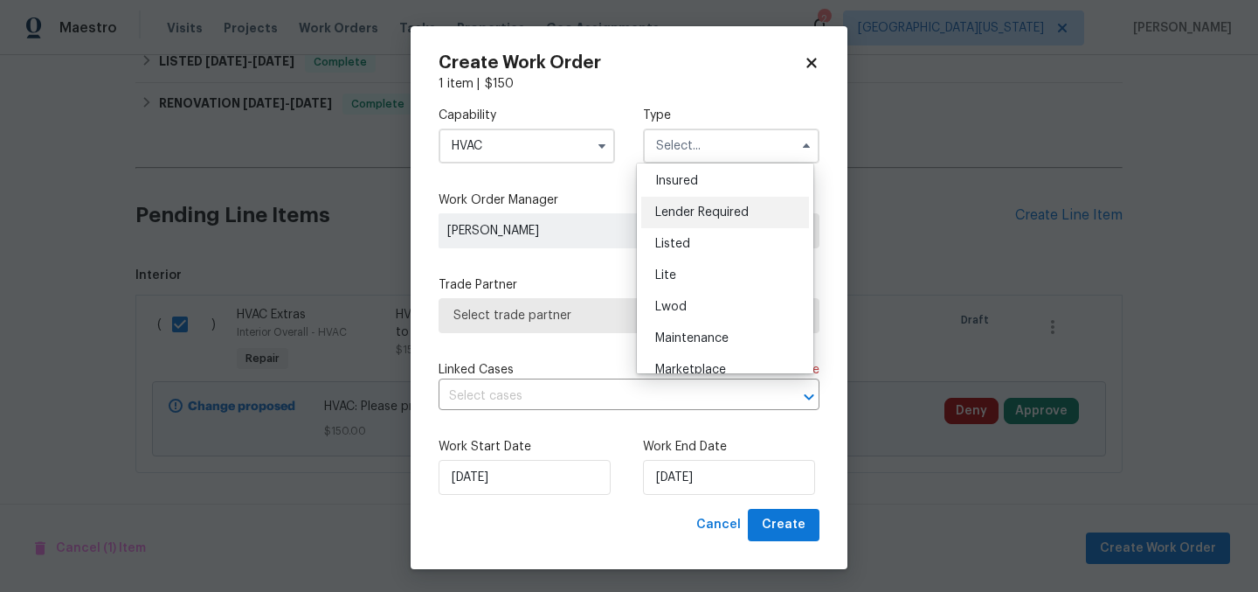
scroll to position [98, 0]
click at [697, 268] on div "Listed" at bounding box center [725, 274] width 168 height 31
type input "Listed"
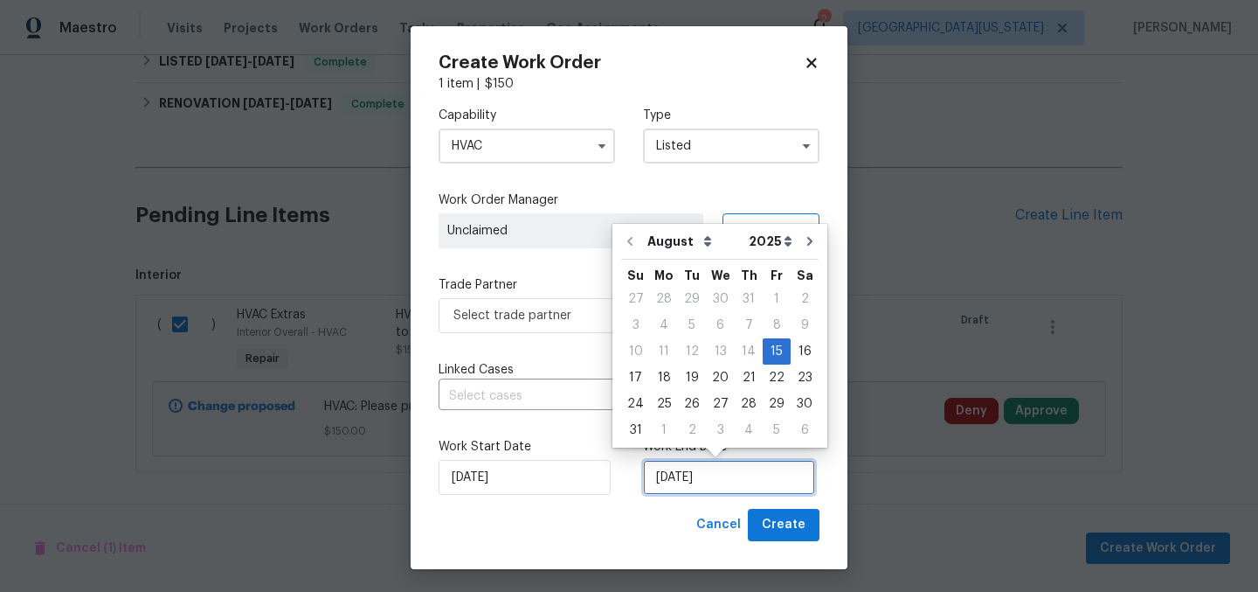
click at [706, 476] on input "8/15/2025" at bounding box center [729, 477] width 172 height 35
click at [686, 378] on div "19" at bounding box center [692, 377] width 28 height 24
type input "8/19/2025"
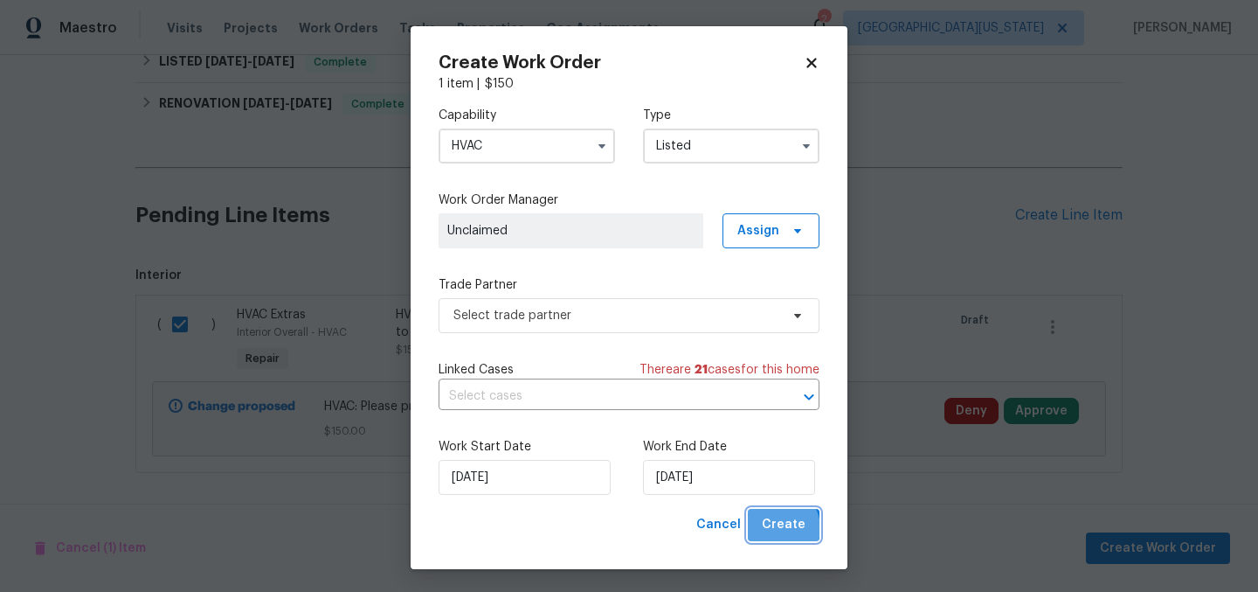
click at [773, 529] on span "Create" at bounding box center [784, 525] width 44 height 22
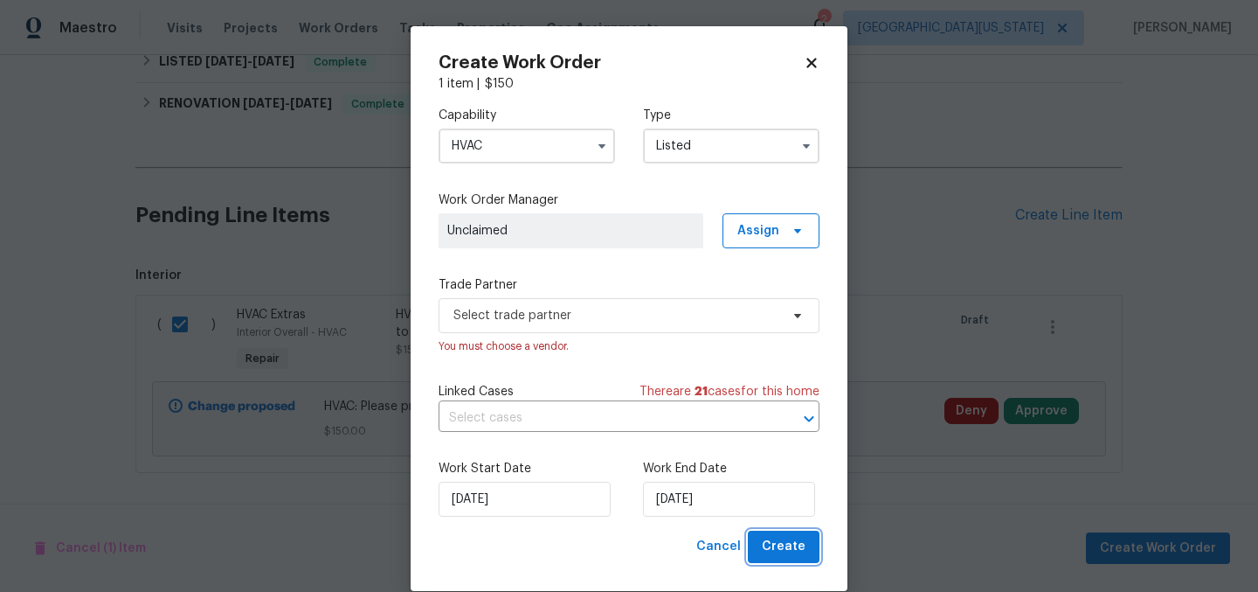
click at [774, 551] on span "Create" at bounding box center [784, 547] width 44 height 22
click at [586, 218] on span "Unclaimed" at bounding box center [571, 230] width 265 height 35
click at [786, 224] on span at bounding box center [795, 231] width 19 height 14
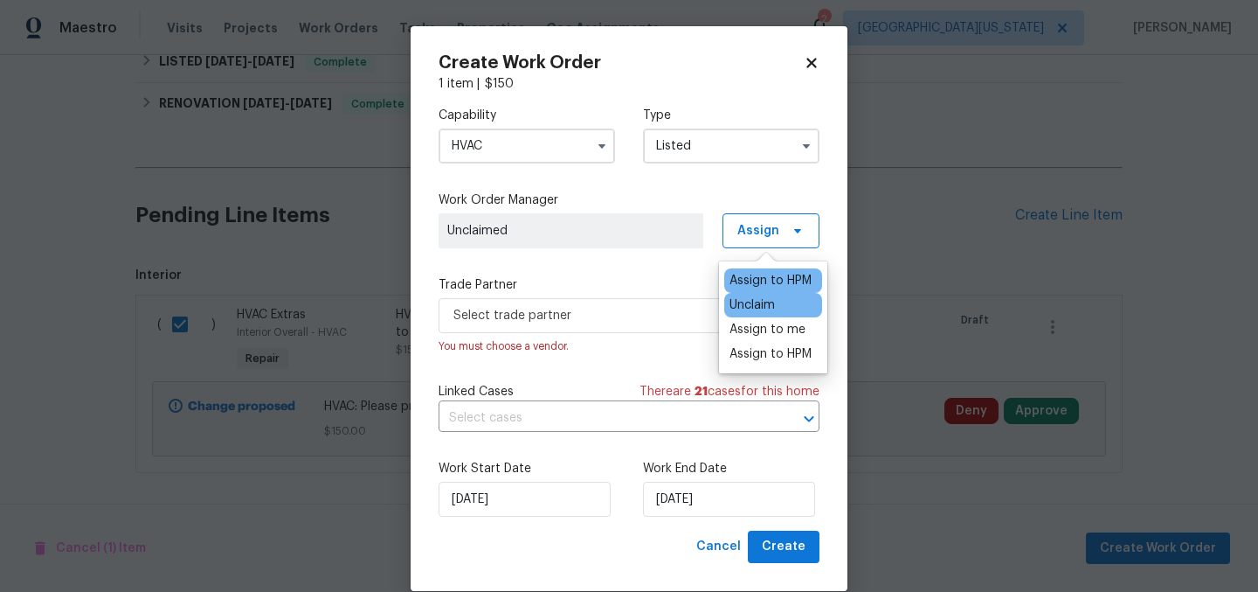
click at [770, 281] on div "Assign to HPM" at bounding box center [771, 280] width 82 height 17
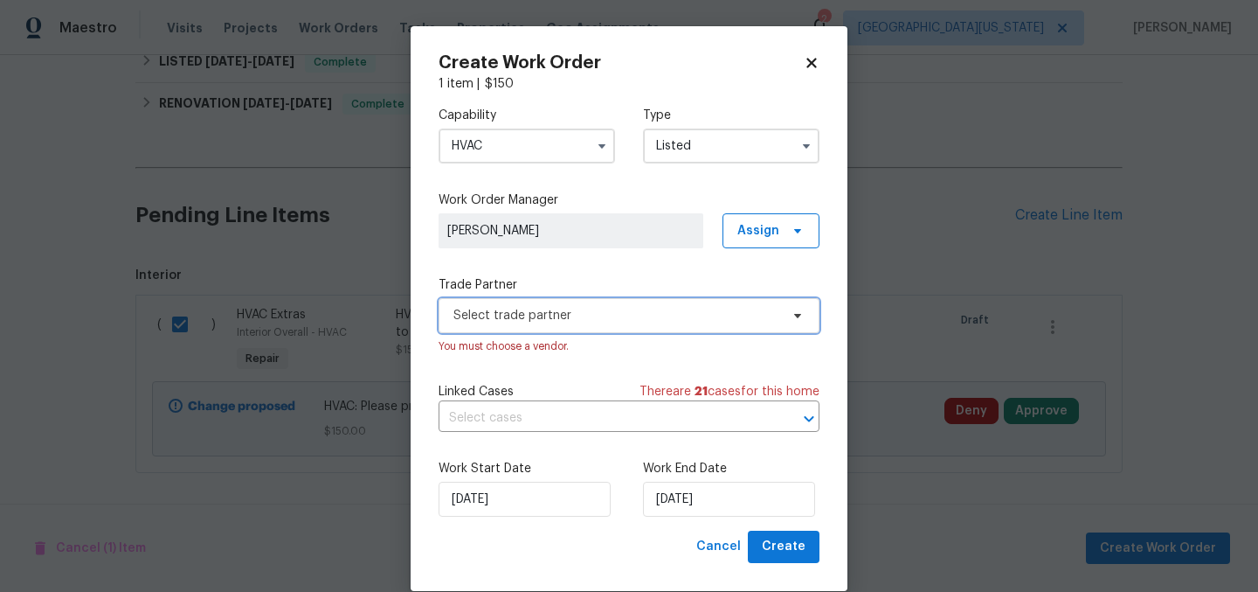
click at [579, 317] on span "Select trade partner" at bounding box center [617, 315] width 326 height 17
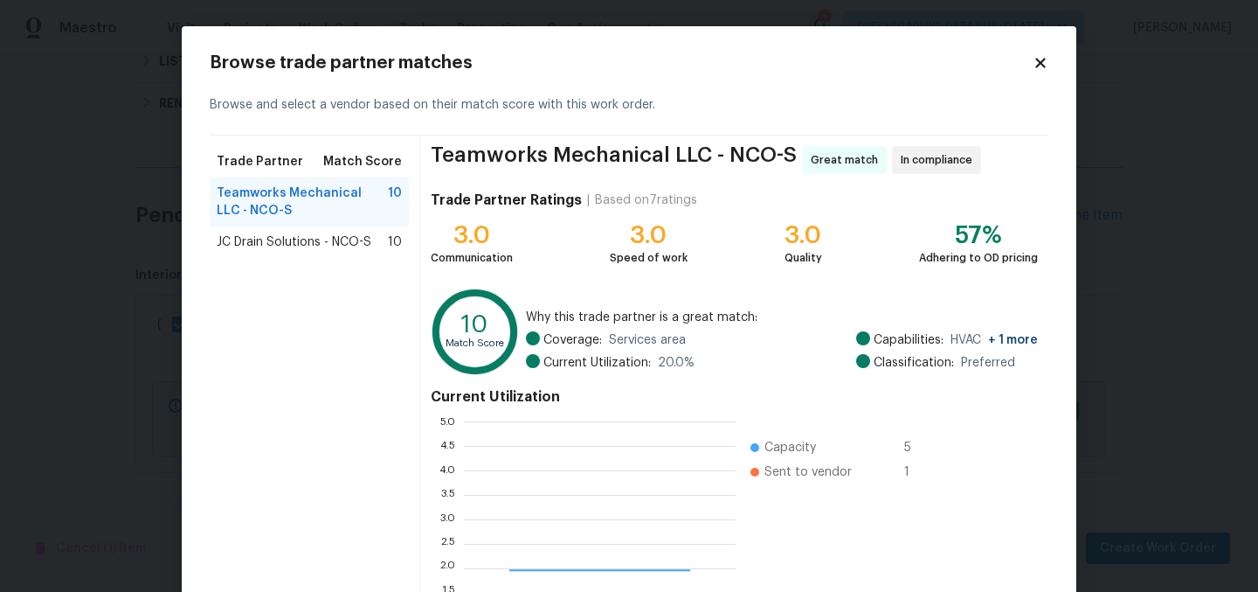
scroll to position [232, 259]
click at [303, 240] on span "JC Drain Solutions - NCO-S" at bounding box center [294, 241] width 155 height 17
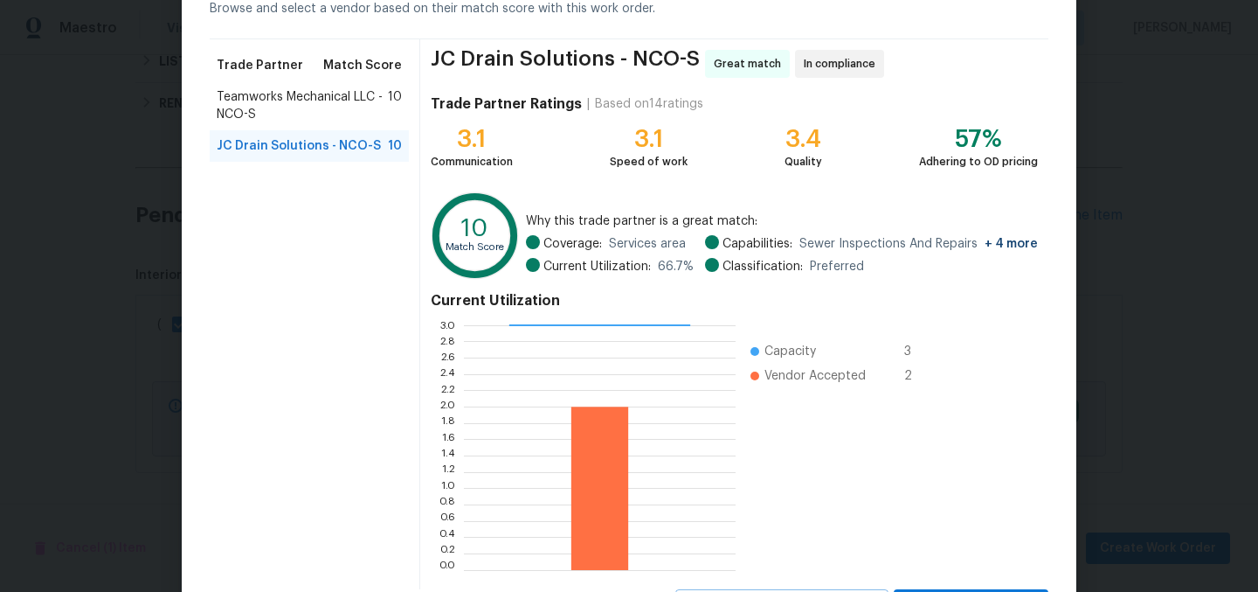
scroll to position [179, 0]
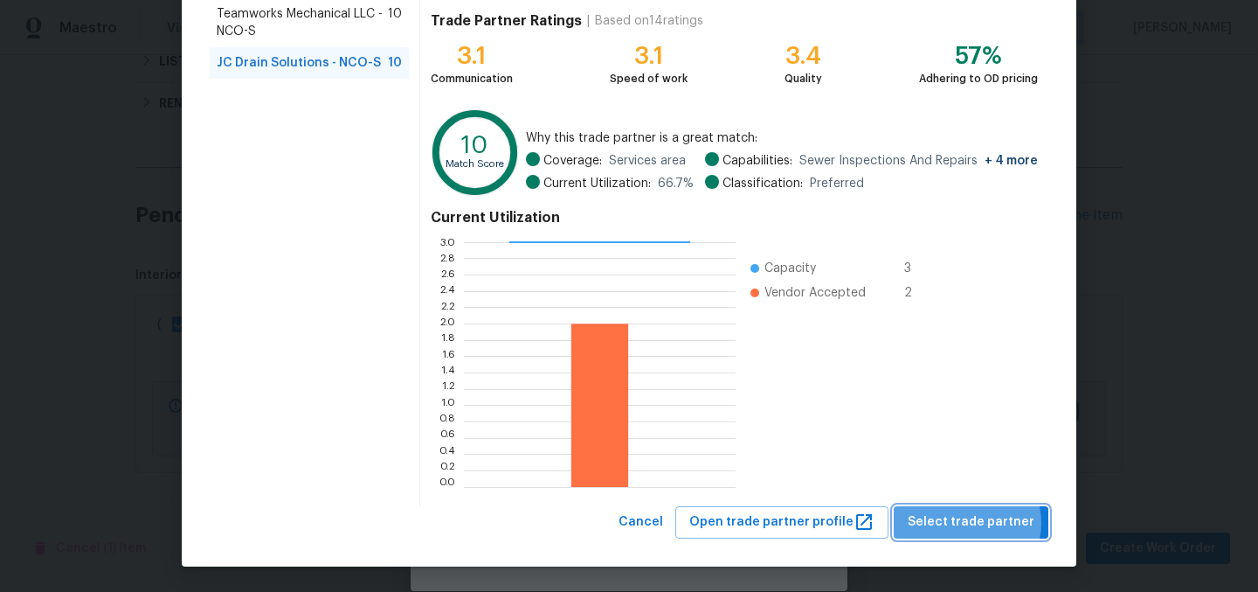
click at [969, 523] on span "Select trade partner" at bounding box center [971, 522] width 127 height 22
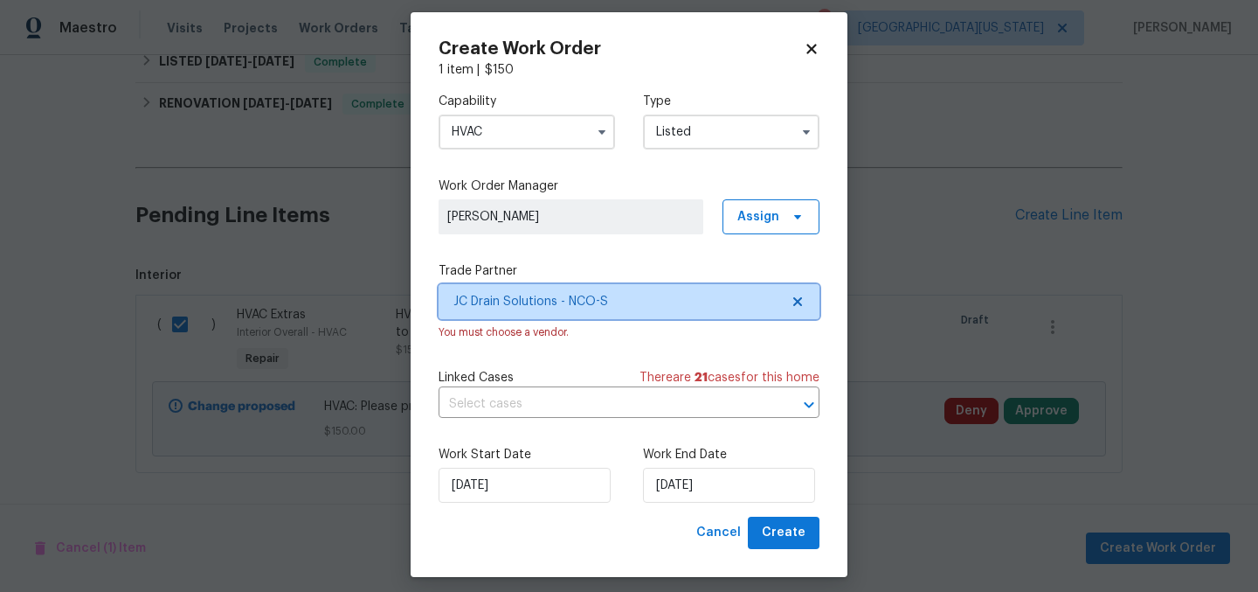
scroll to position [0, 0]
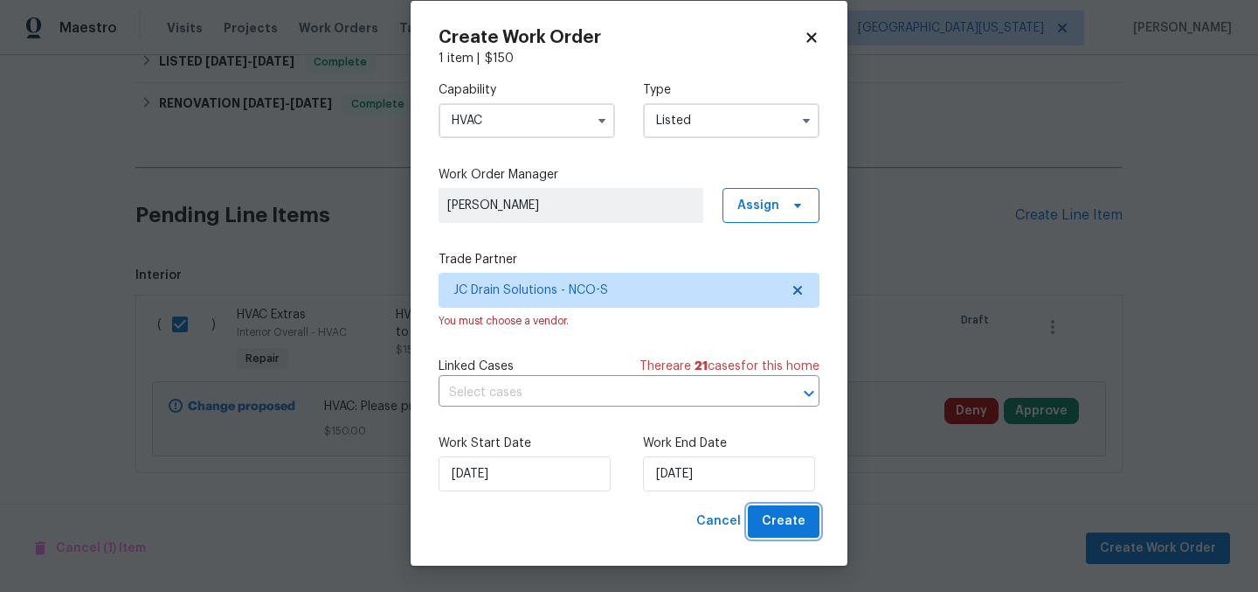
click at [768, 523] on span "Create" at bounding box center [784, 521] width 44 height 22
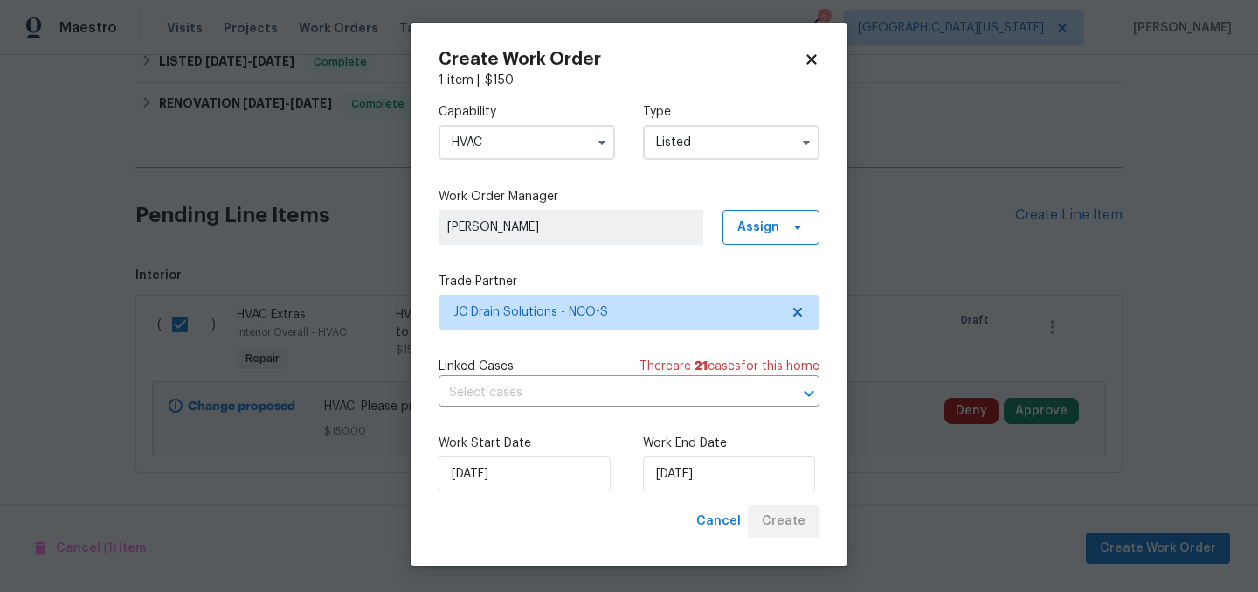
scroll to position [3, 0]
checkbox input "false"
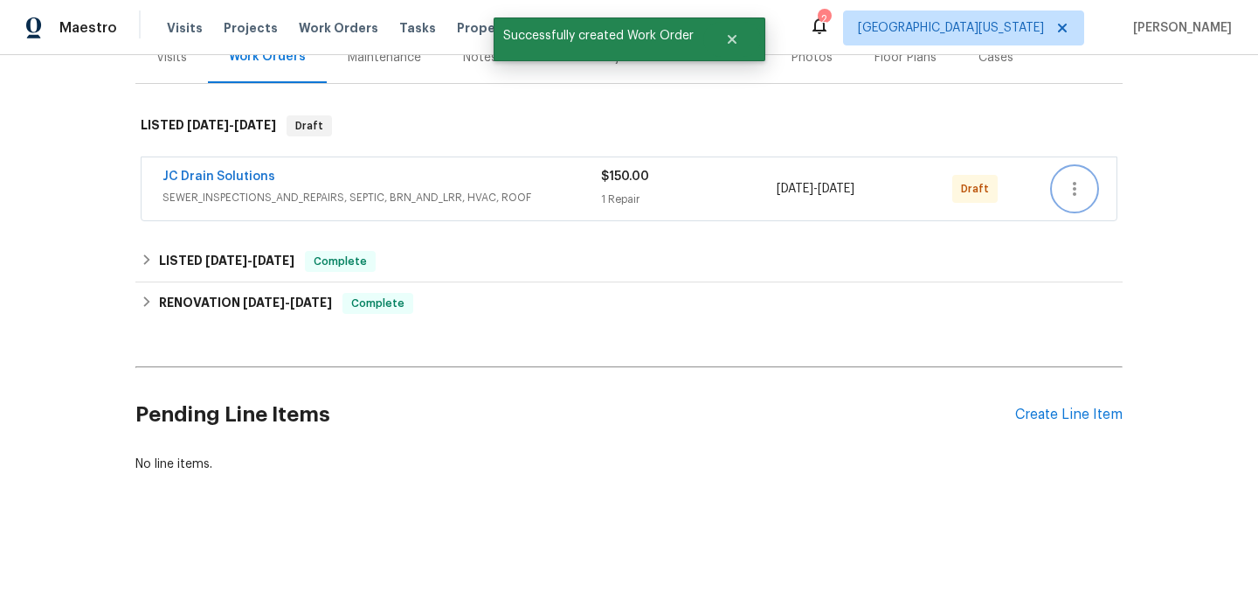
click at [1072, 178] on icon "button" at bounding box center [1074, 188] width 21 height 21
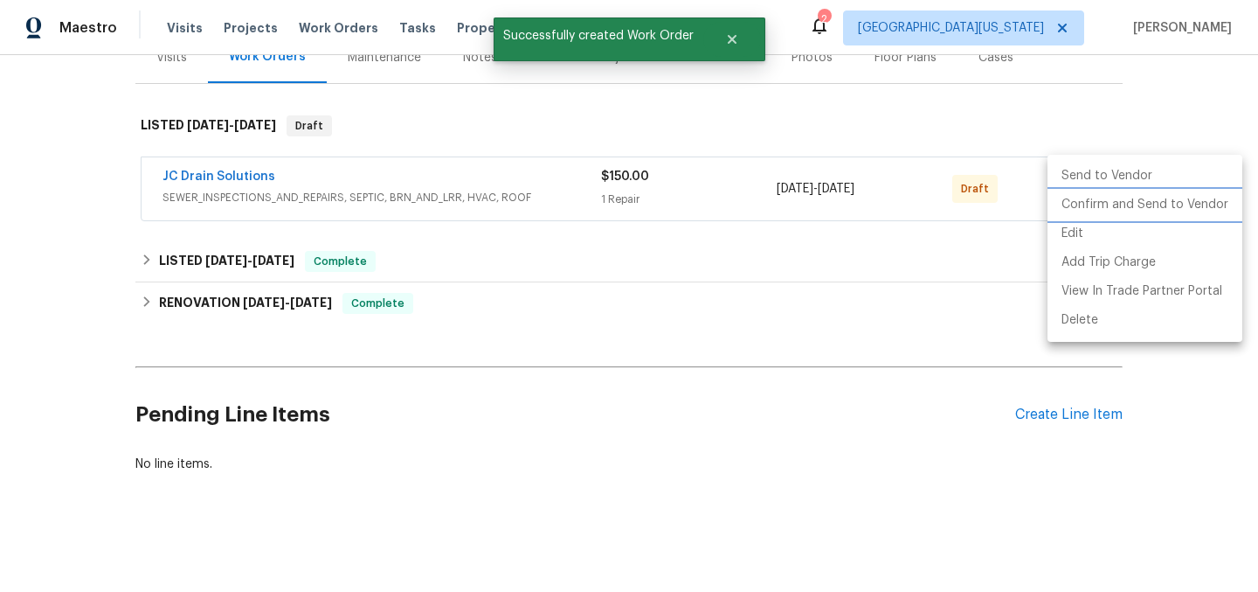
click at [1093, 204] on li "Confirm and Send to Vendor" at bounding box center [1145, 205] width 195 height 29
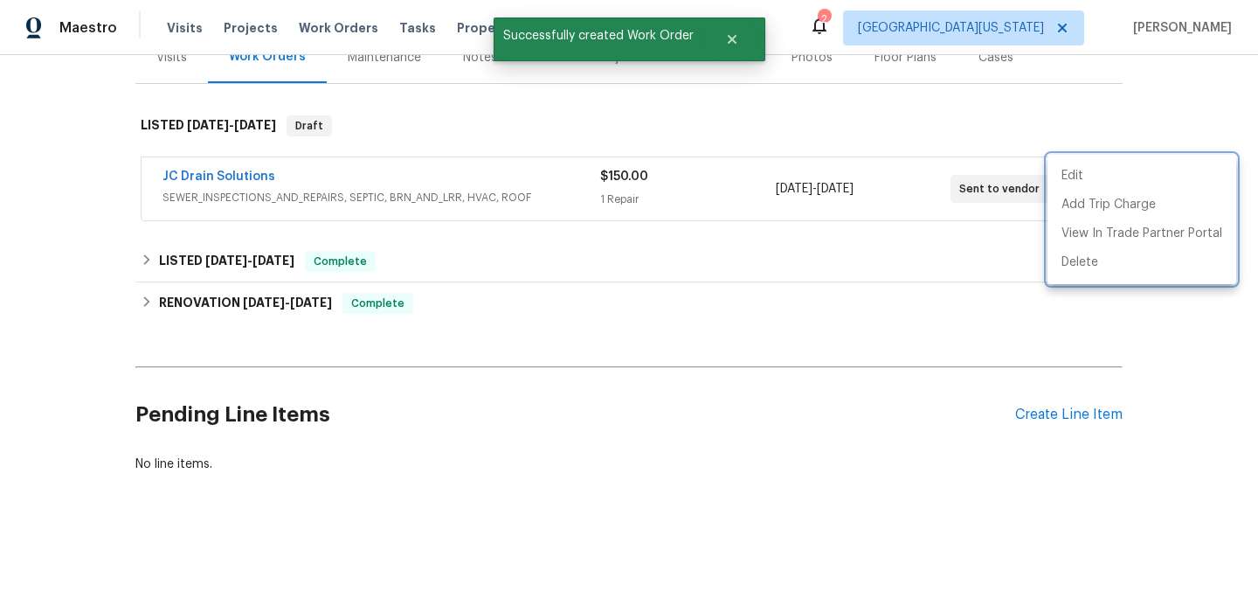
click at [495, 366] on div at bounding box center [629, 296] width 1258 height 592
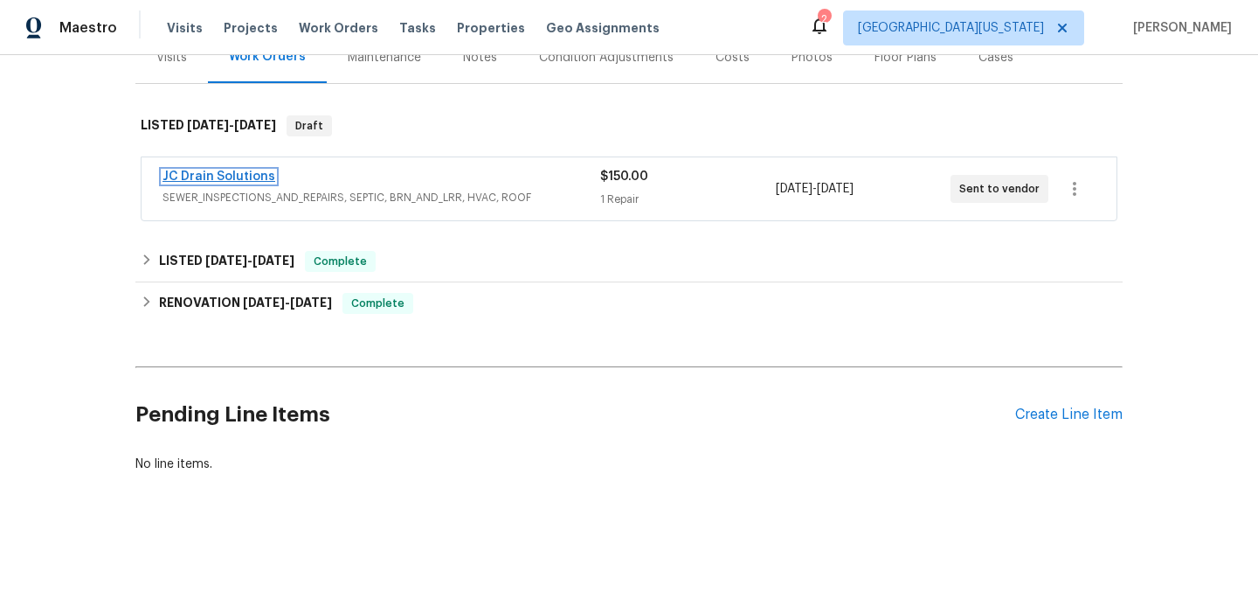
click at [210, 170] on link "JC Drain Solutions" at bounding box center [219, 176] width 113 height 12
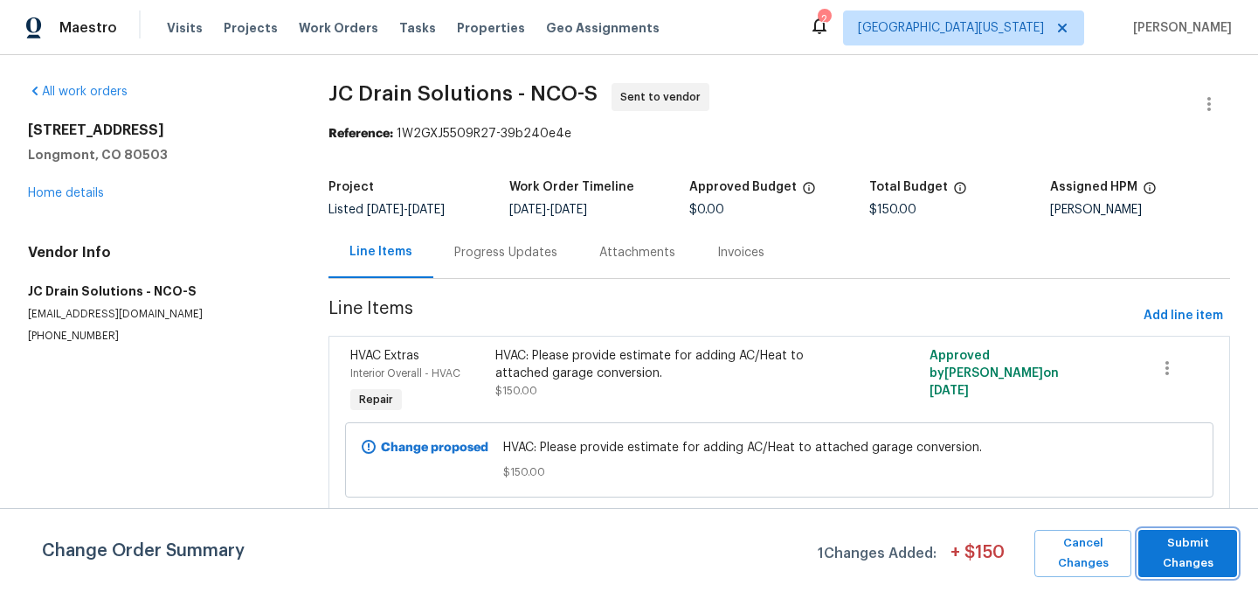
click at [1189, 553] on span "Submit Changes" at bounding box center [1187, 553] width 81 height 40
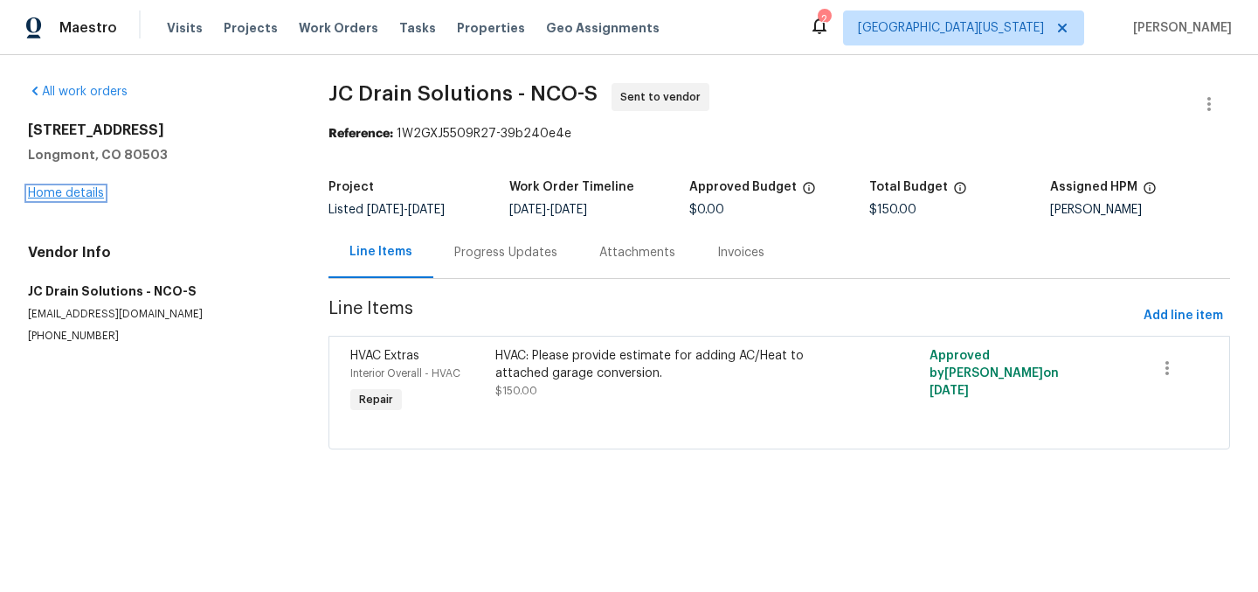
click at [58, 191] on link "Home details" at bounding box center [66, 193] width 76 height 12
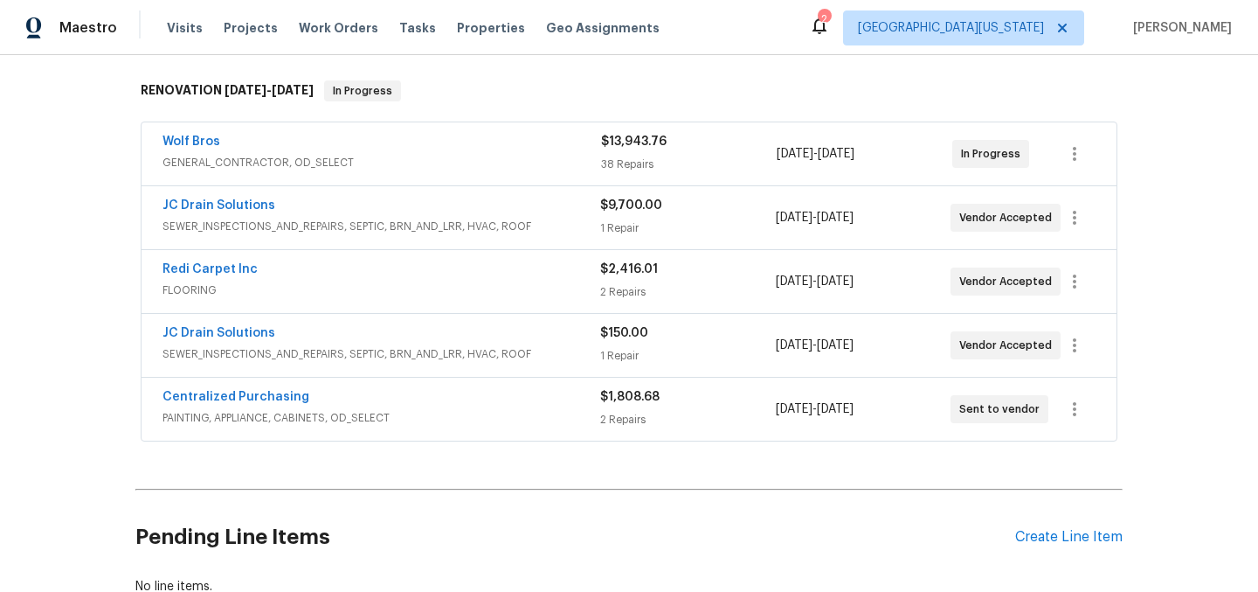
scroll to position [268, 0]
click at [232, 330] on link "JC Drain Solutions" at bounding box center [219, 333] width 113 height 12
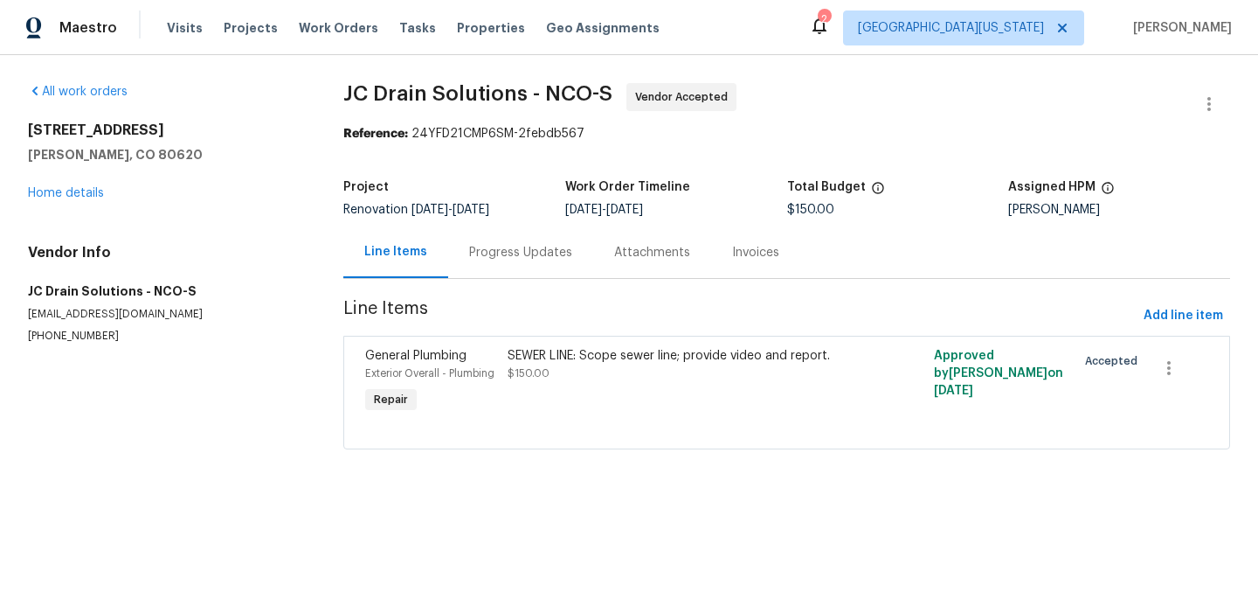
click at [543, 250] on div "Progress Updates" at bounding box center [520, 252] width 103 height 17
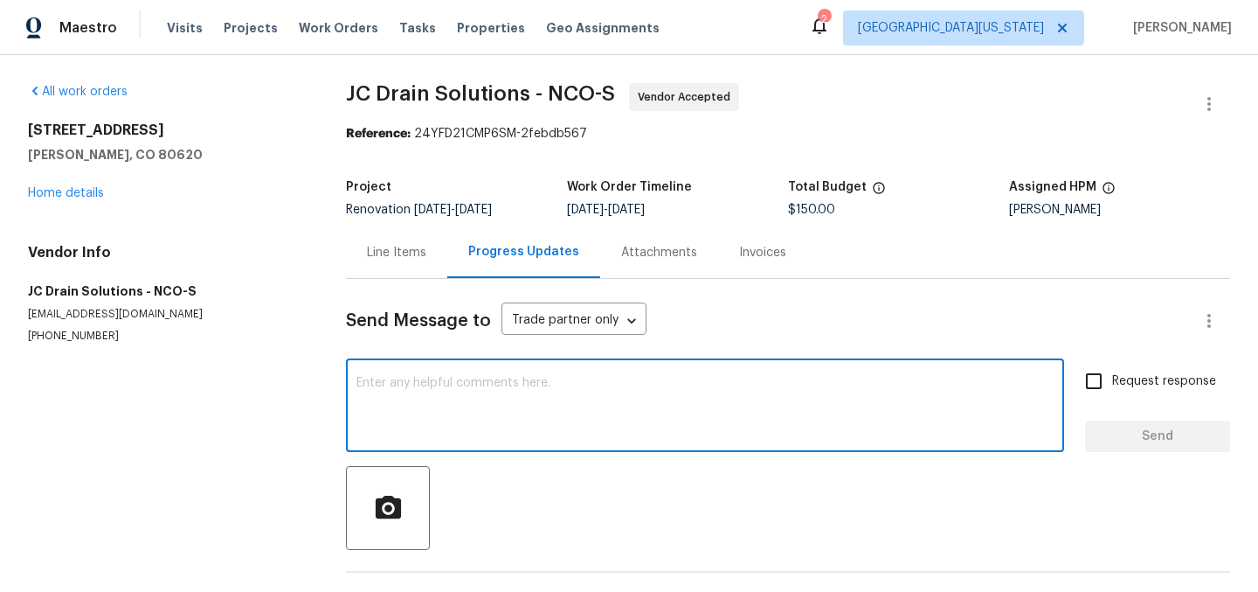
click at [606, 397] on textarea at bounding box center [705, 407] width 697 height 61
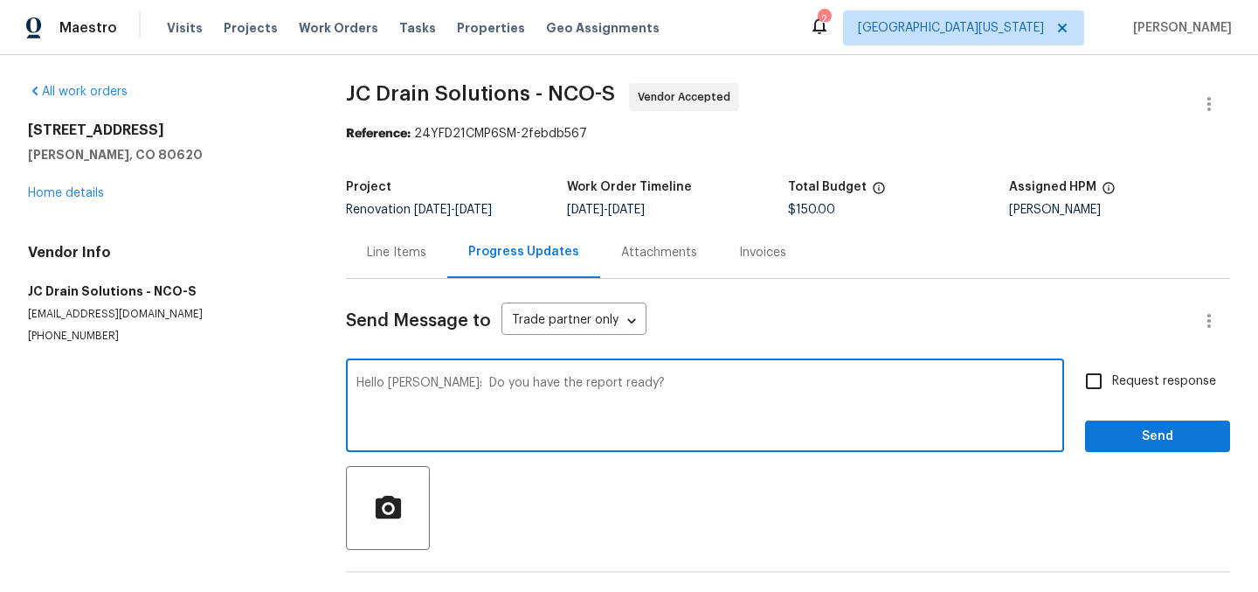
type textarea "Hello [PERSON_NAME]: Do you have the report ready?"
click at [1083, 382] on input "Request response" at bounding box center [1094, 381] width 37 height 37
checkbox input "true"
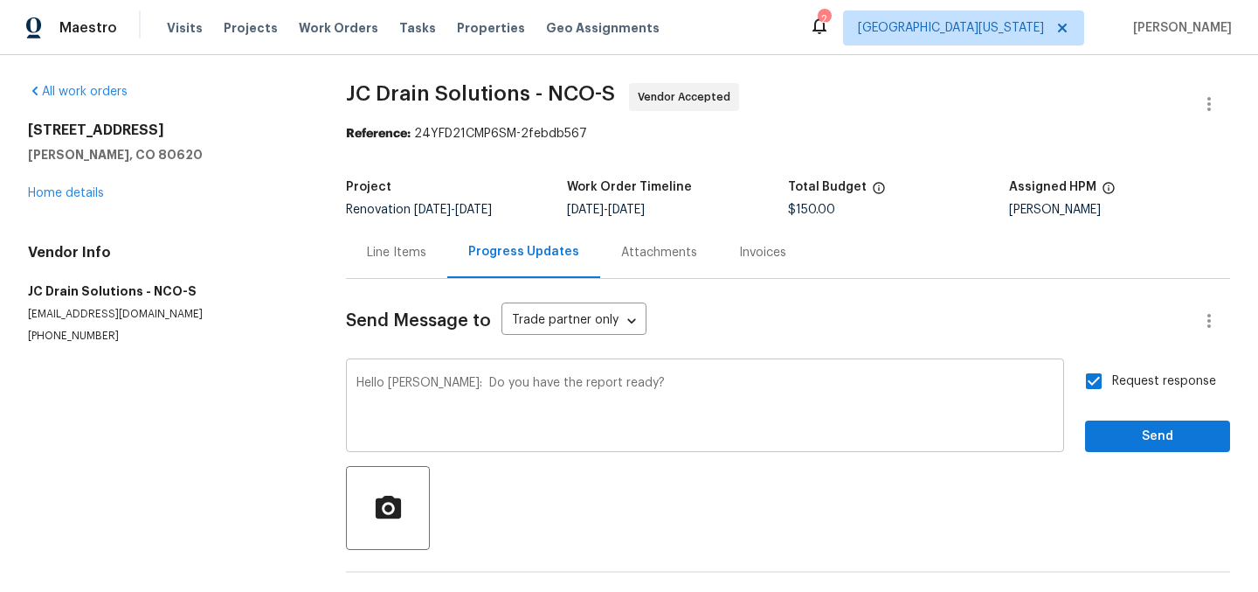
click at [419, 385] on textarea "Hello [PERSON_NAME]: Do you have the report ready?" at bounding box center [705, 407] width 697 height 61
click at [1189, 432] on span "Send" at bounding box center [1157, 437] width 117 height 22
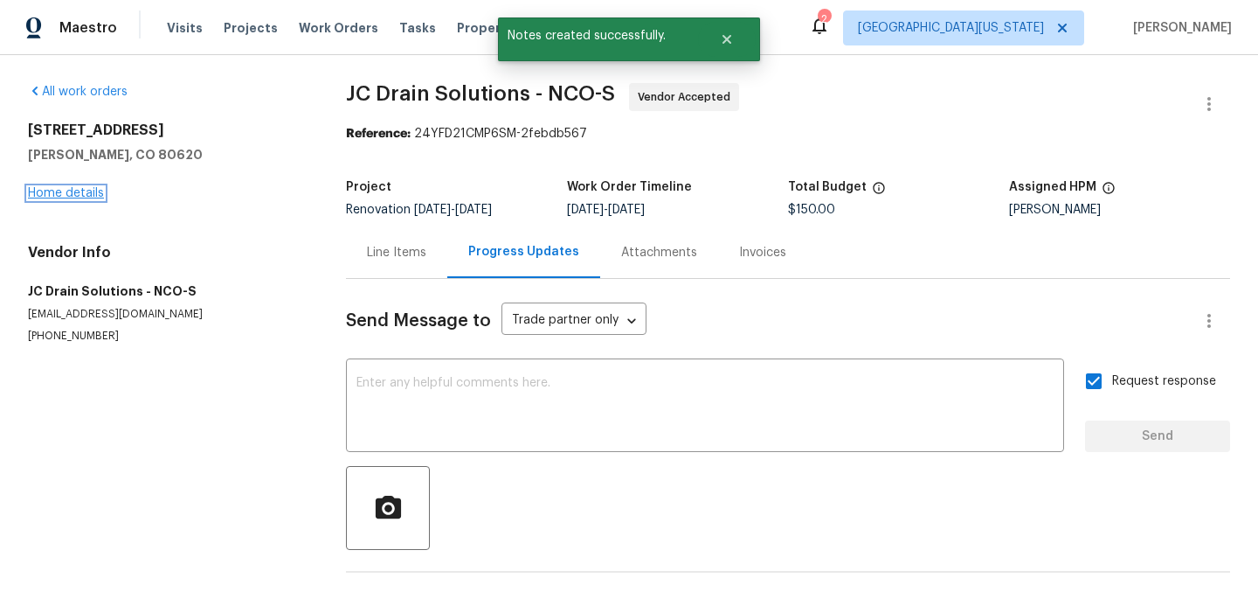
click at [67, 197] on link "Home details" at bounding box center [66, 193] width 76 height 12
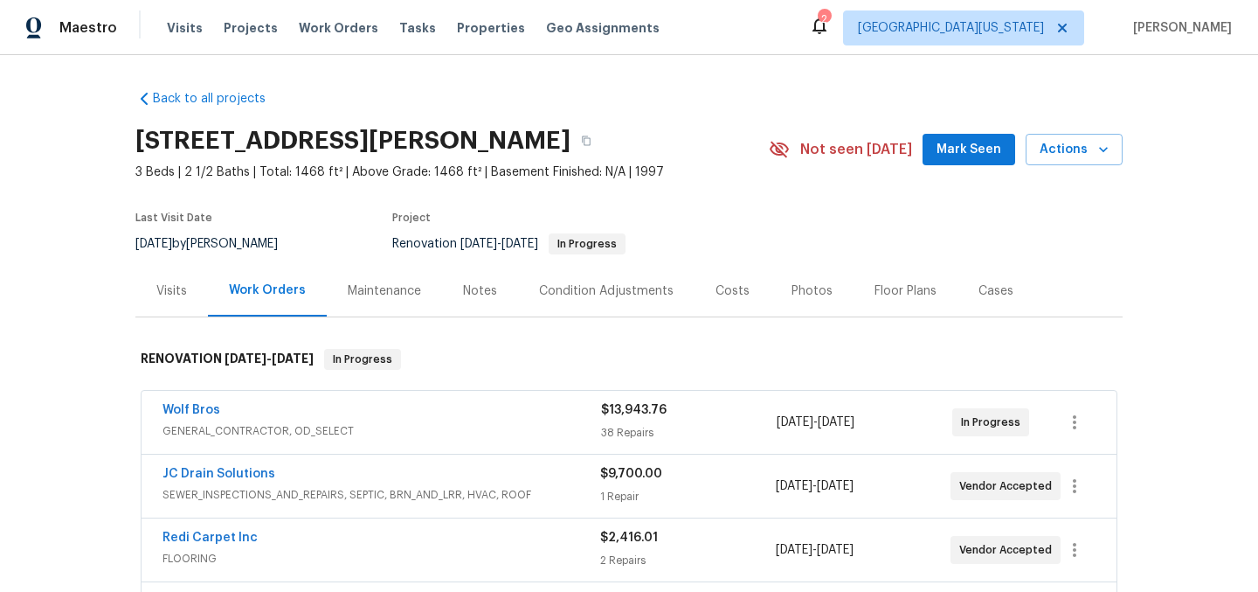
click at [787, 221] on section "[STREET_ADDRESS][PERSON_NAME] 3 Beds | 2 1/2 Baths | Total: 1468 ft² | Above Gr…" at bounding box center [628, 191] width 987 height 147
